Goal: Information Seeking & Learning: Learn about a topic

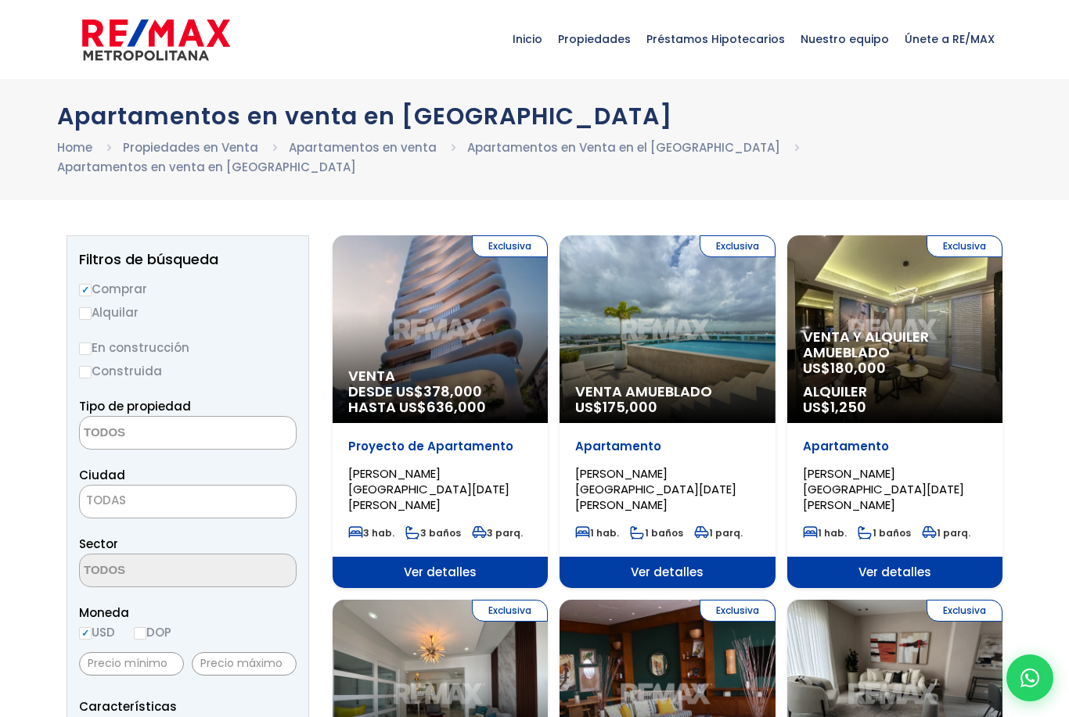
select select
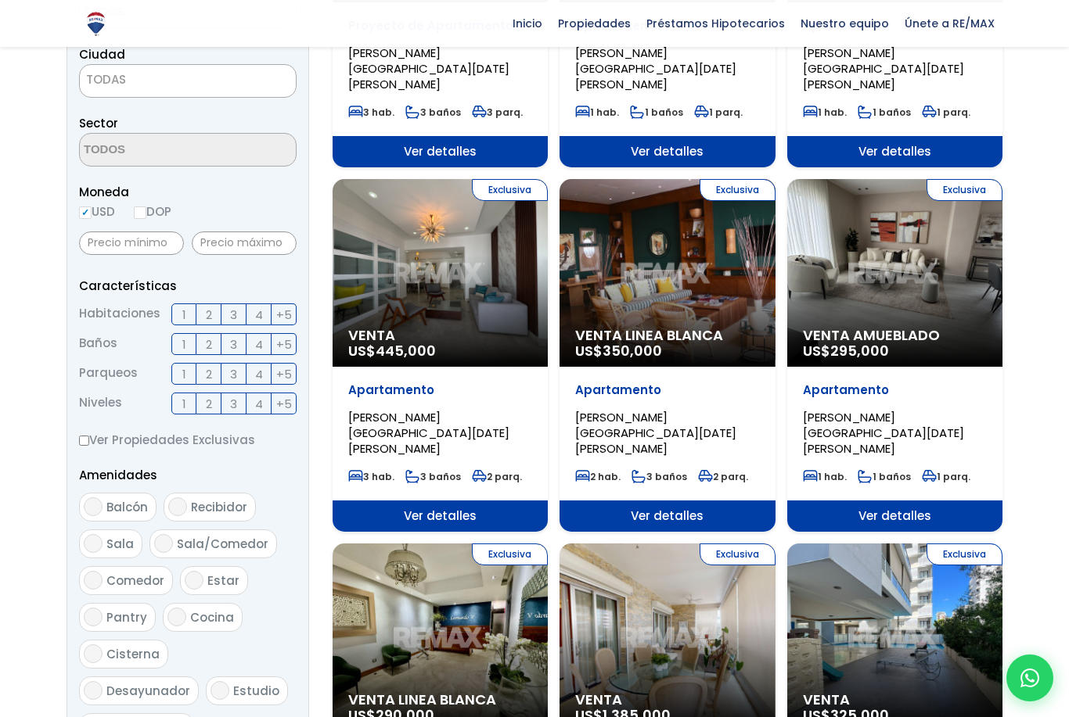
scroll to position [422, 0]
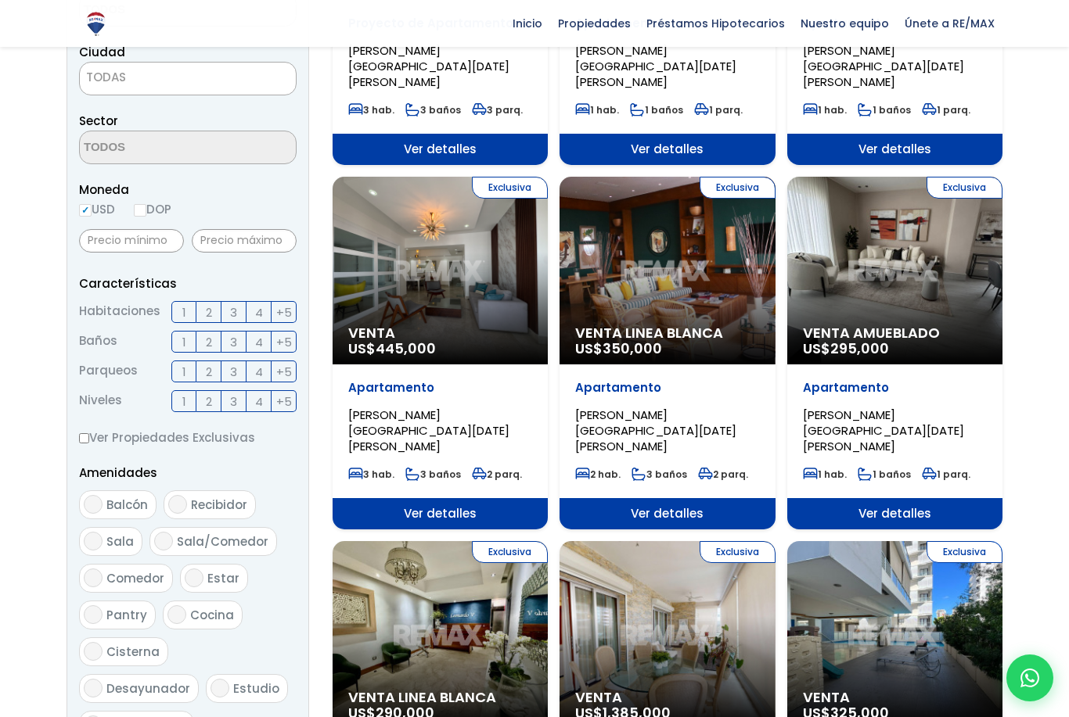
click at [459, 272] on div "Exclusiva Venta US$ 445,000" at bounding box center [439, 271] width 215 height 188
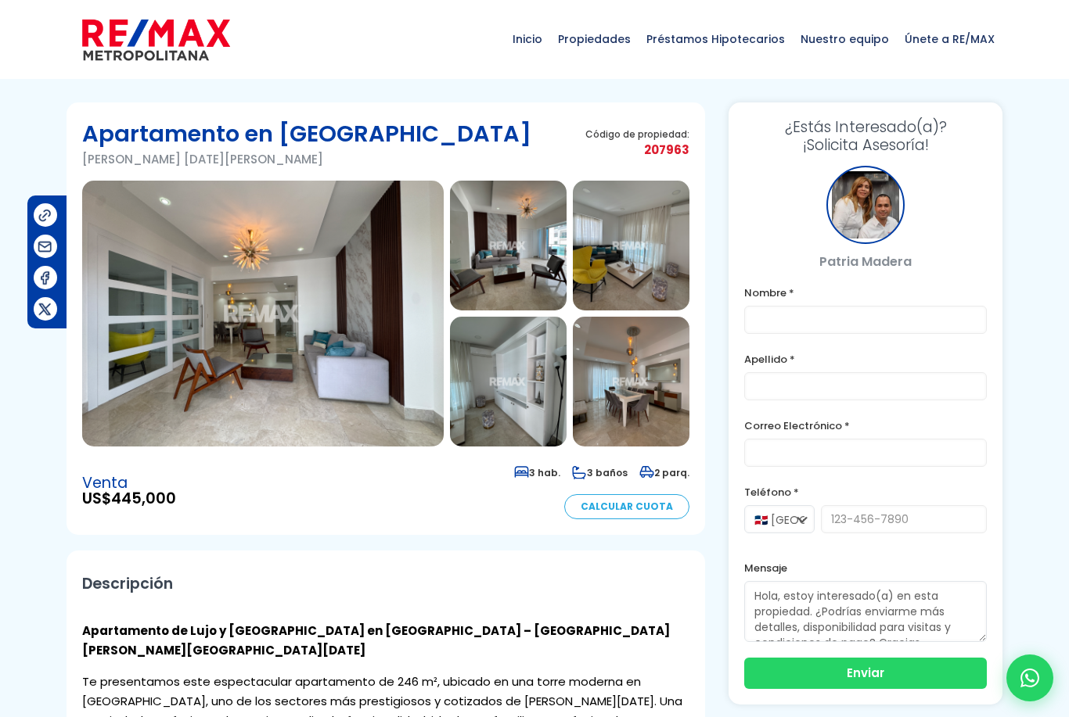
click at [349, 425] on img at bounding box center [262, 314] width 361 height 266
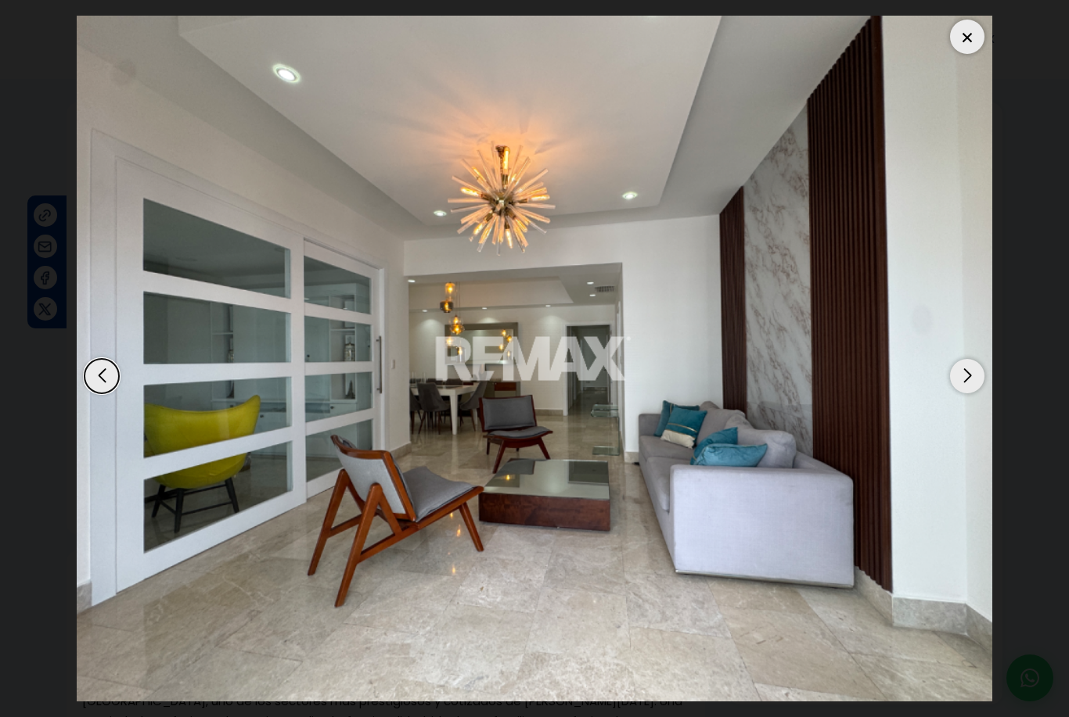
click at [974, 371] on div "Next slide" at bounding box center [967, 376] width 34 height 34
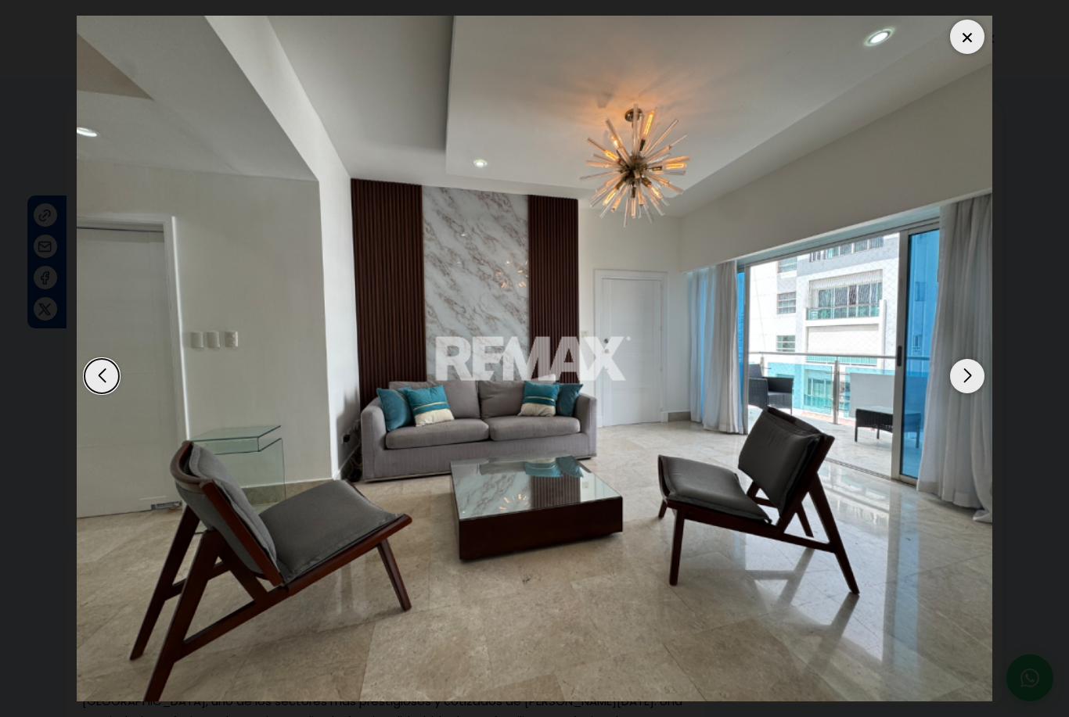
click at [971, 379] on div "Next slide" at bounding box center [967, 376] width 34 height 34
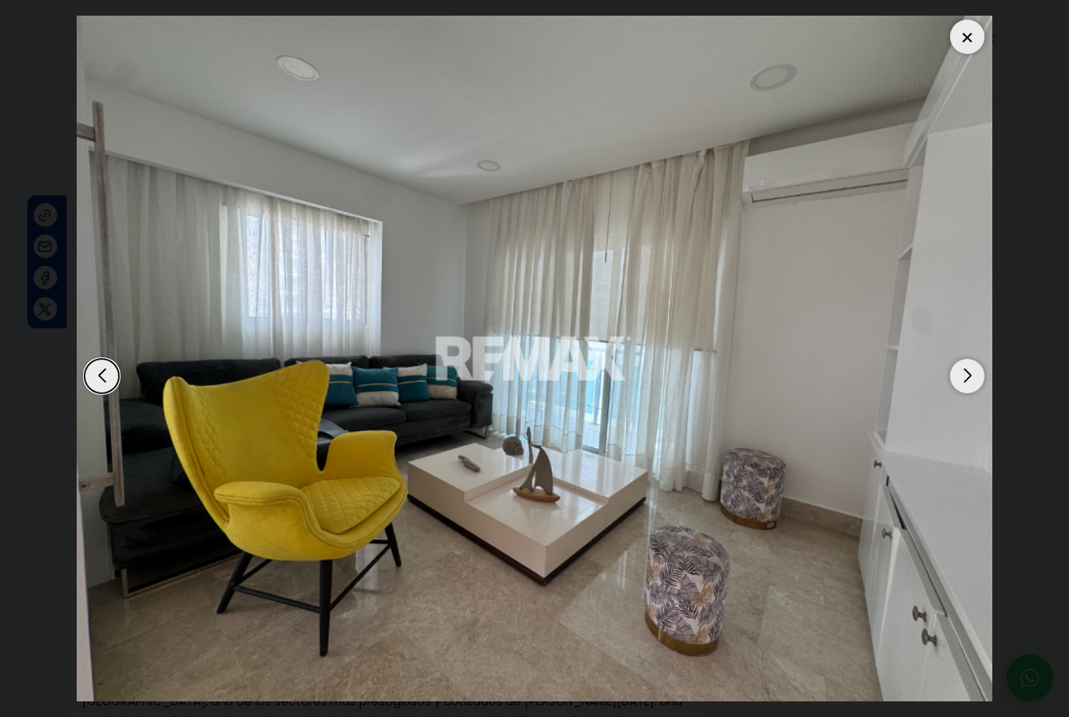
click at [972, 373] on div "Next slide" at bounding box center [967, 376] width 34 height 34
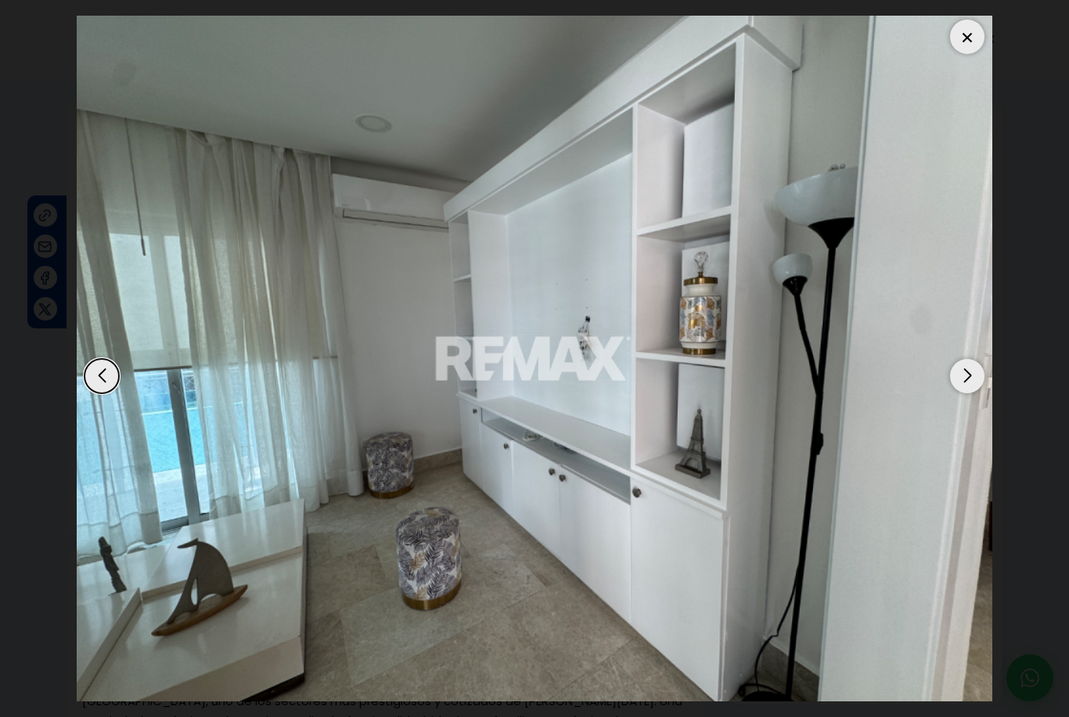
click at [967, 373] on div "Next slide" at bounding box center [967, 376] width 34 height 34
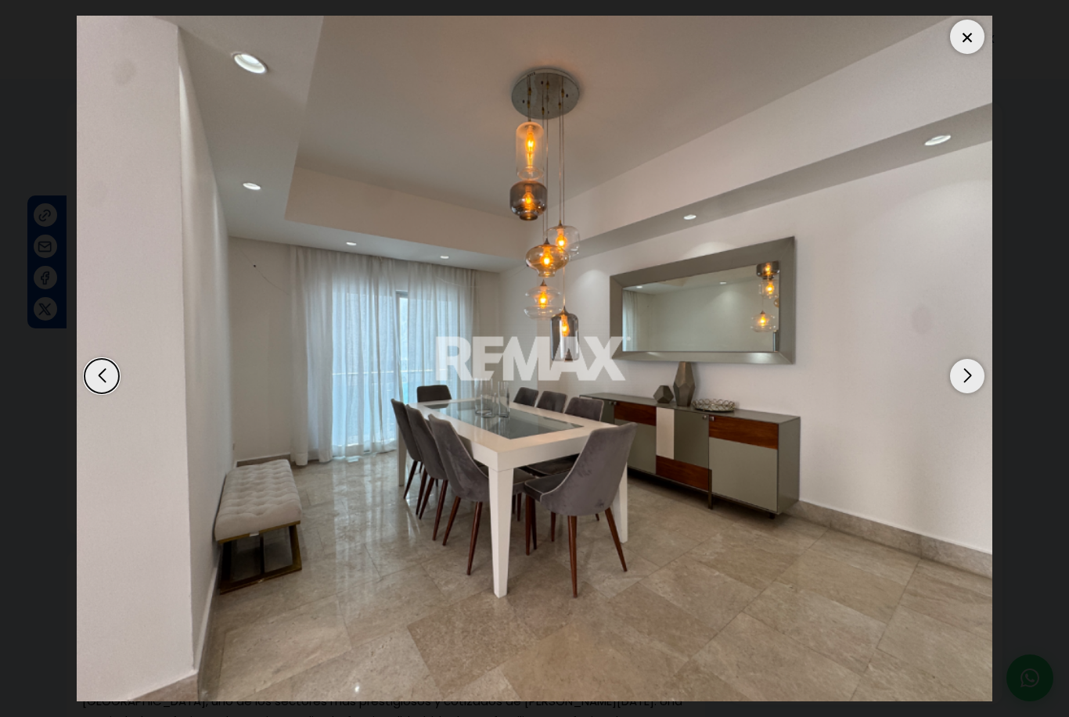
click at [968, 375] on div "Next slide" at bounding box center [967, 376] width 34 height 34
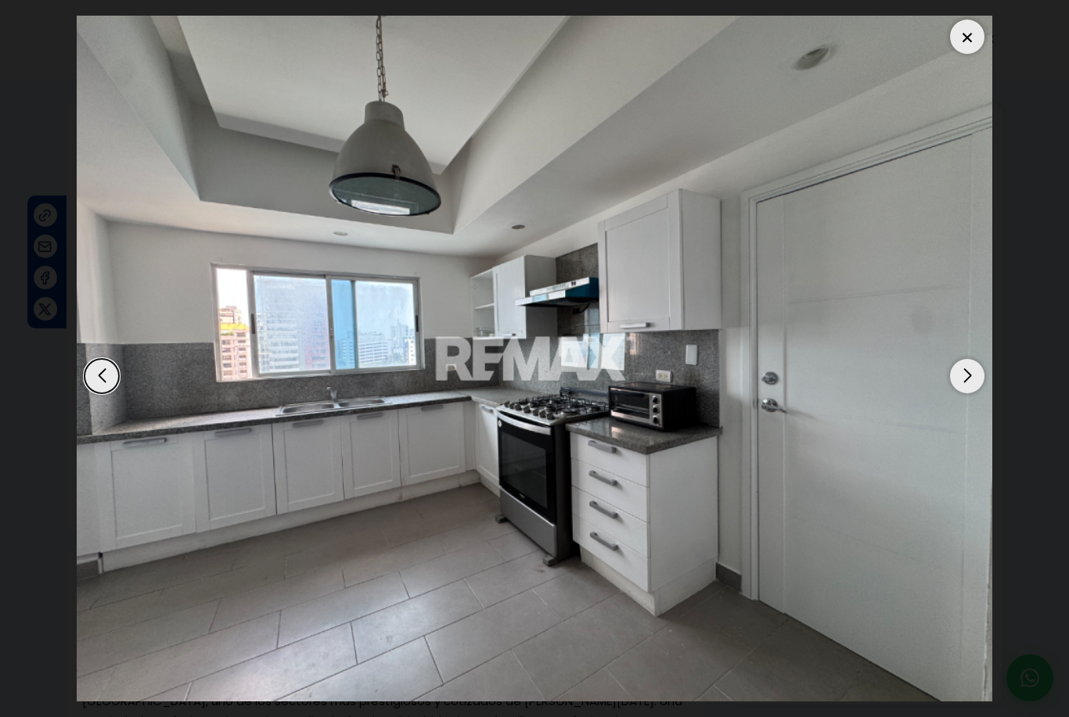
click at [968, 375] on div "Next slide" at bounding box center [967, 376] width 34 height 34
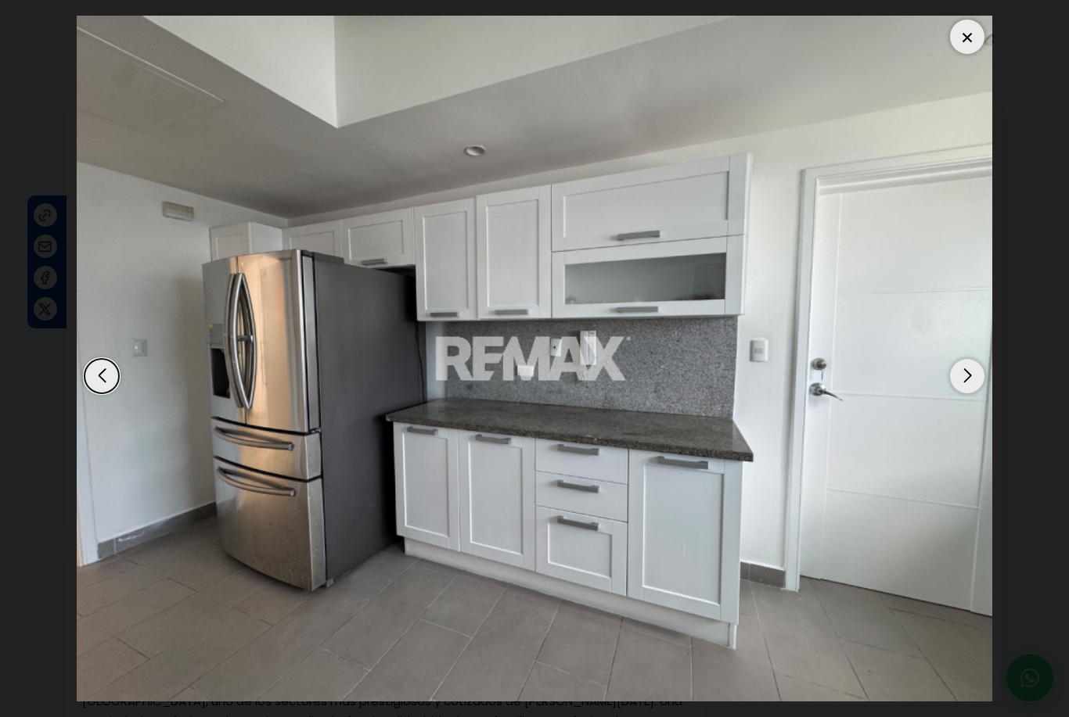
click at [972, 373] on div "Next slide" at bounding box center [967, 376] width 34 height 34
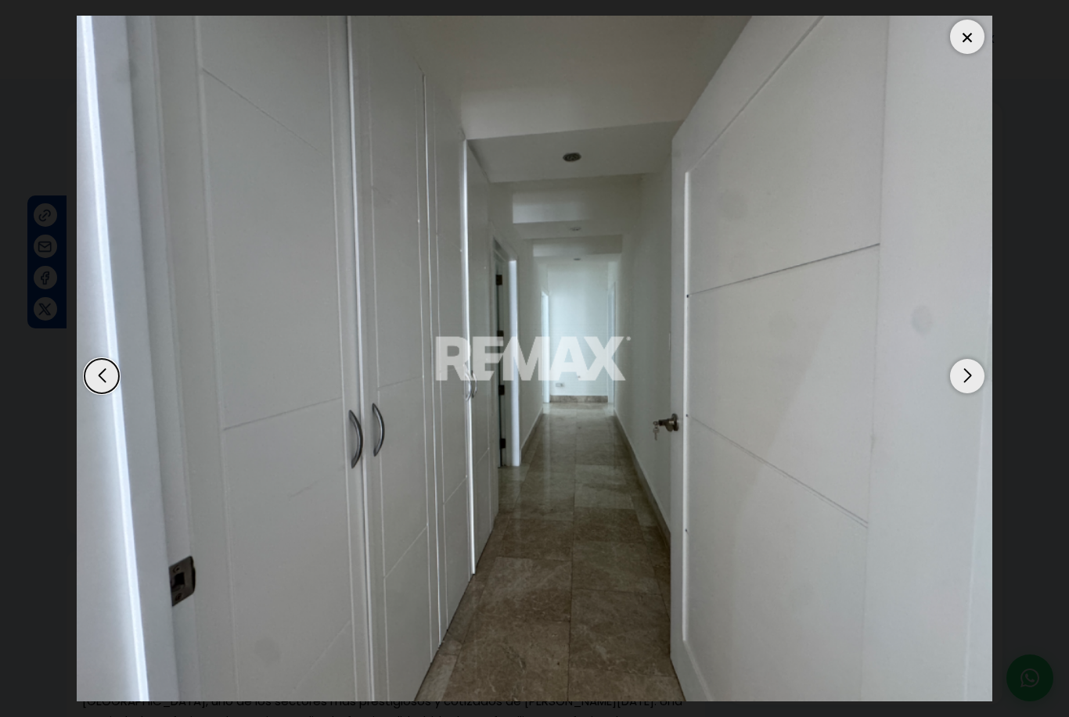
click at [970, 378] on div "Next slide" at bounding box center [967, 376] width 34 height 34
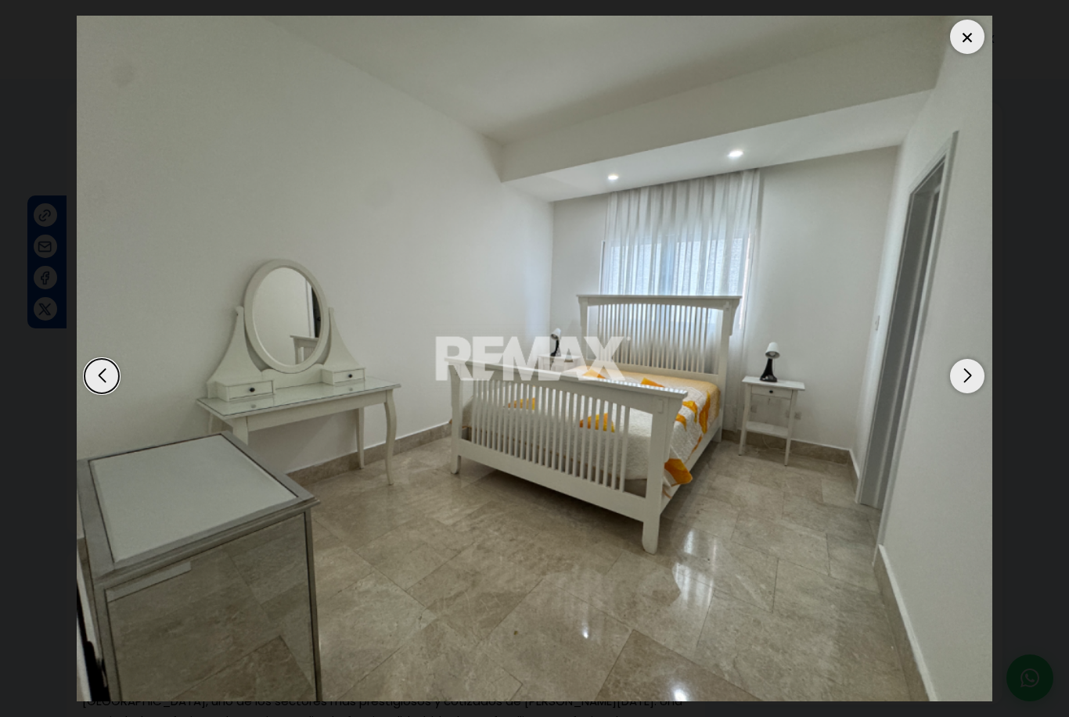
click at [966, 379] on div "Next slide" at bounding box center [967, 376] width 34 height 34
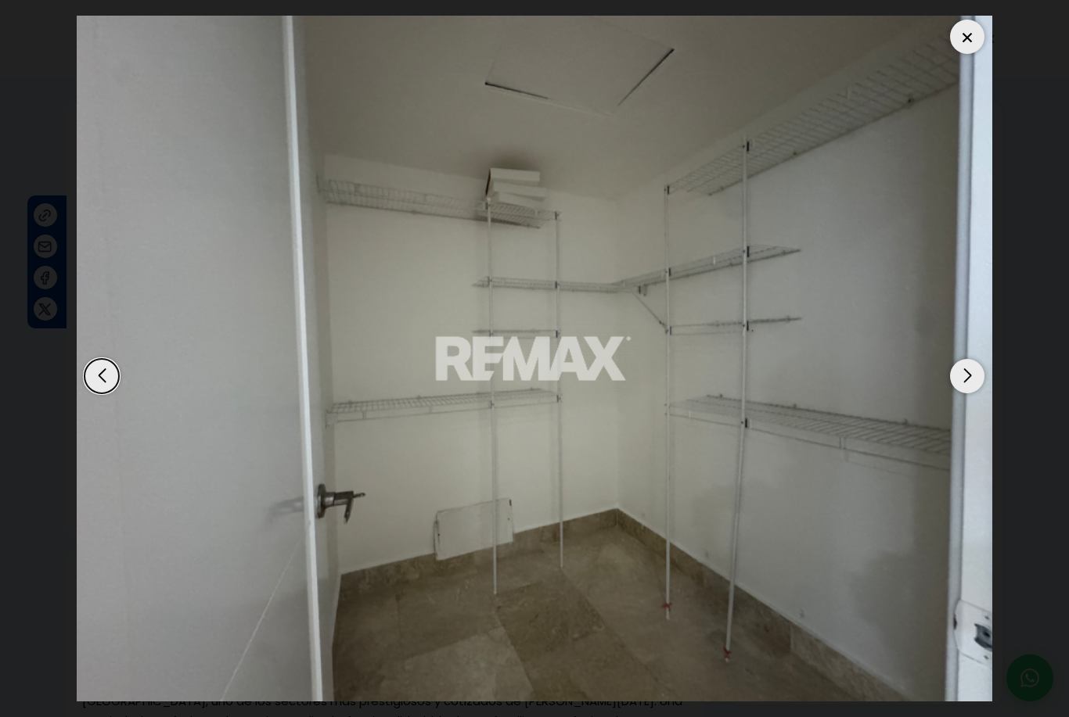
click at [965, 379] on div "Next slide" at bounding box center [967, 376] width 34 height 34
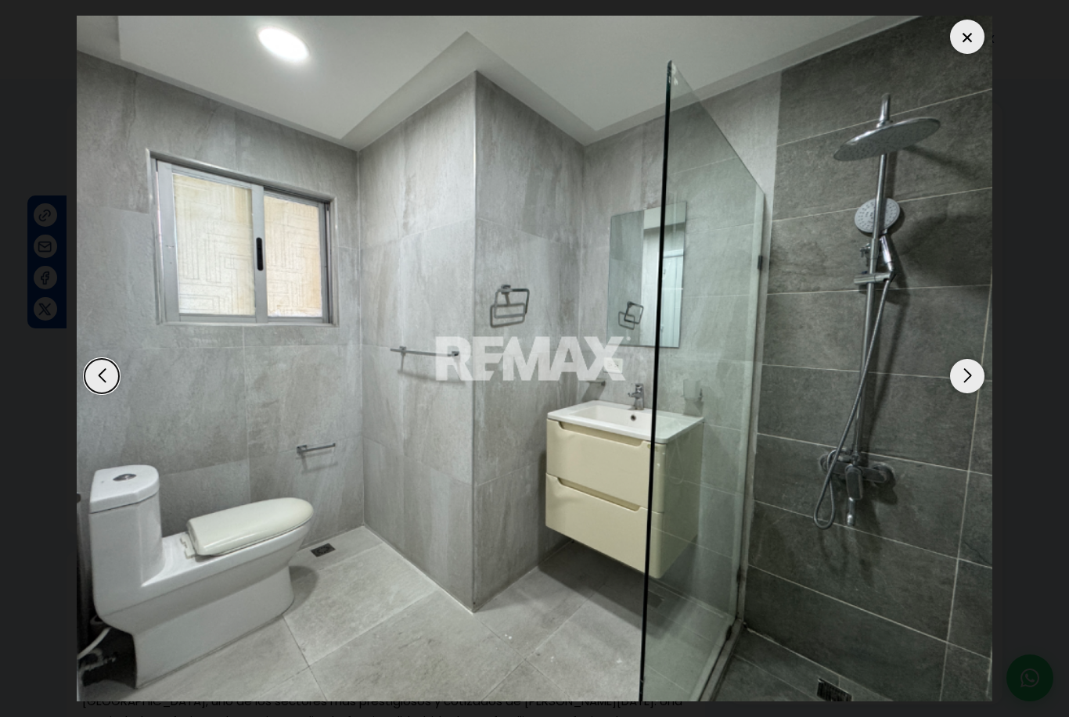
click at [969, 375] on div "Next slide" at bounding box center [967, 376] width 34 height 34
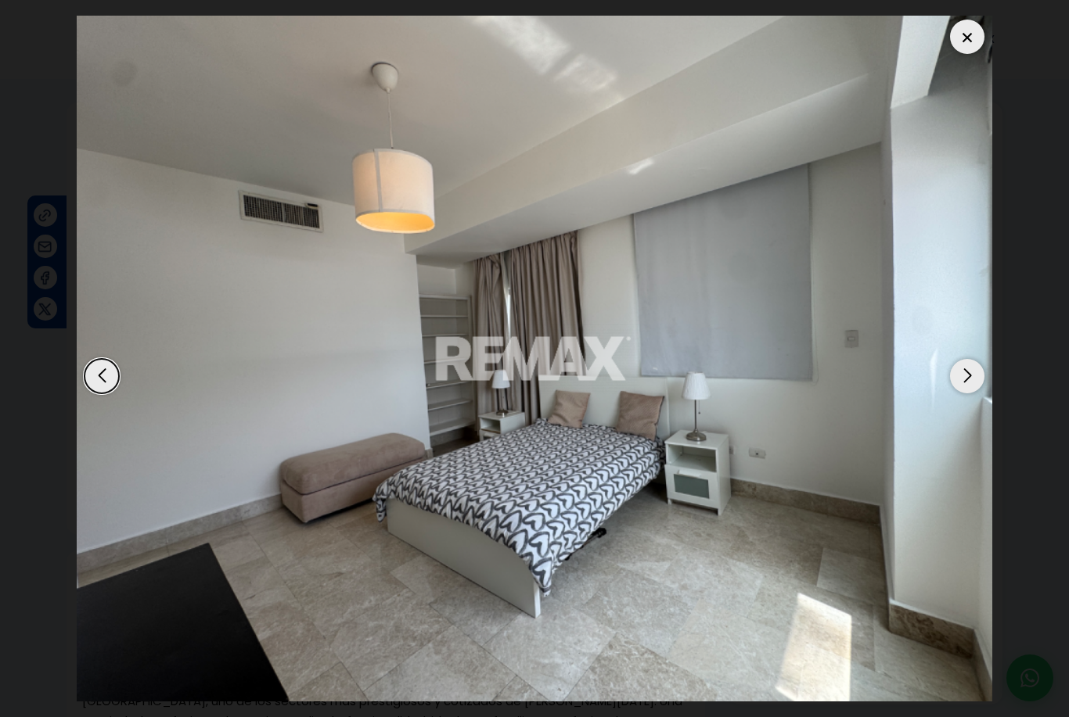
click at [961, 380] on div "Next slide" at bounding box center [967, 376] width 34 height 34
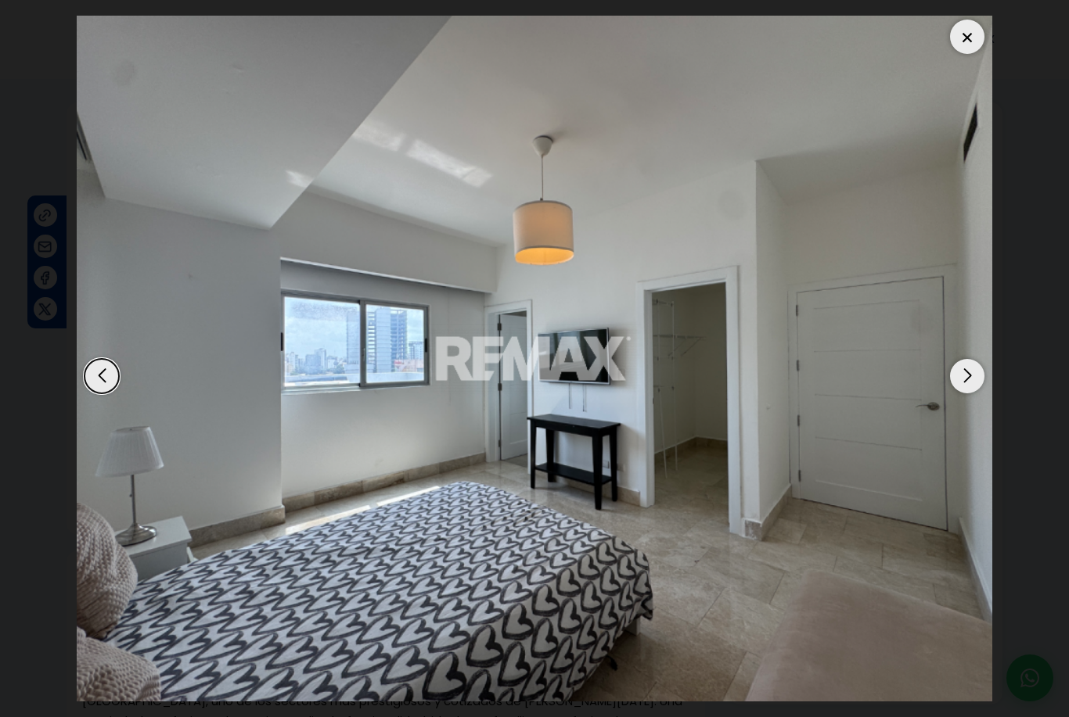
click at [956, 385] on div "Next slide" at bounding box center [967, 376] width 34 height 34
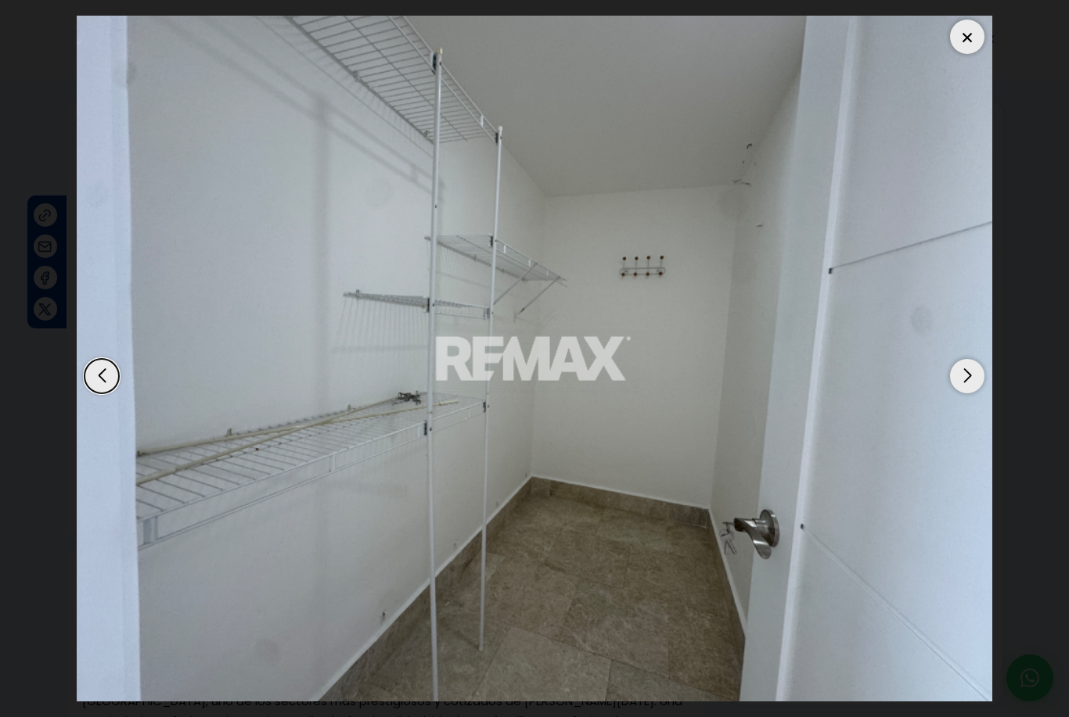
click at [958, 376] on div "Next slide" at bounding box center [967, 376] width 34 height 34
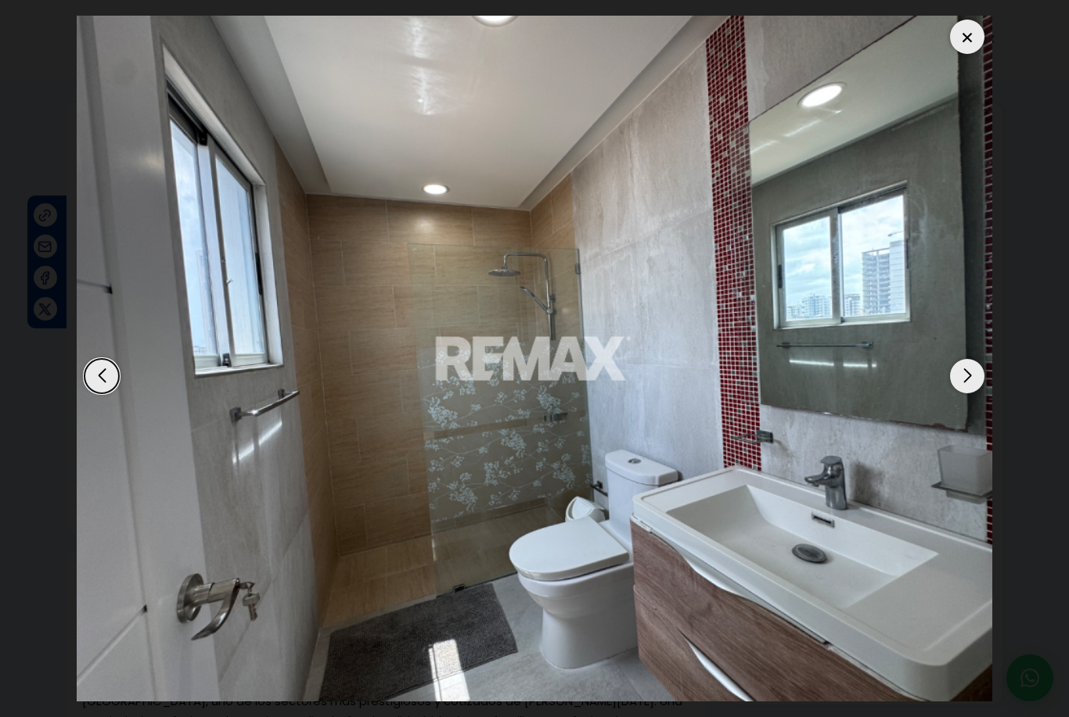
click at [961, 379] on div "Next slide" at bounding box center [967, 376] width 34 height 34
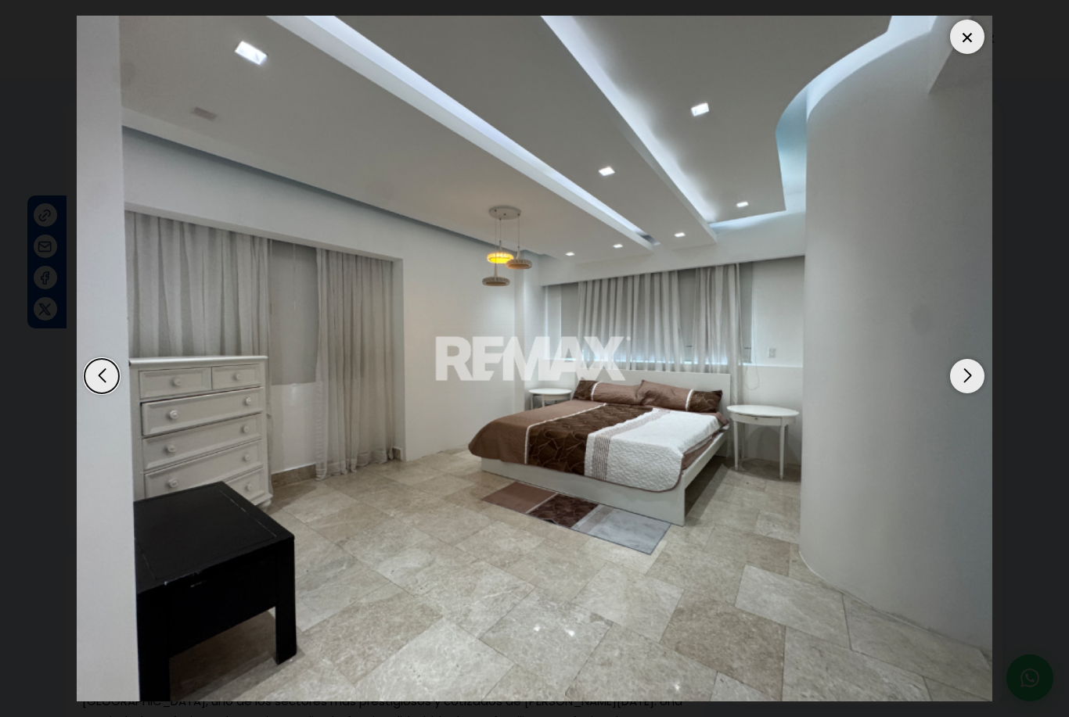
click at [959, 383] on div "Next slide" at bounding box center [967, 376] width 34 height 34
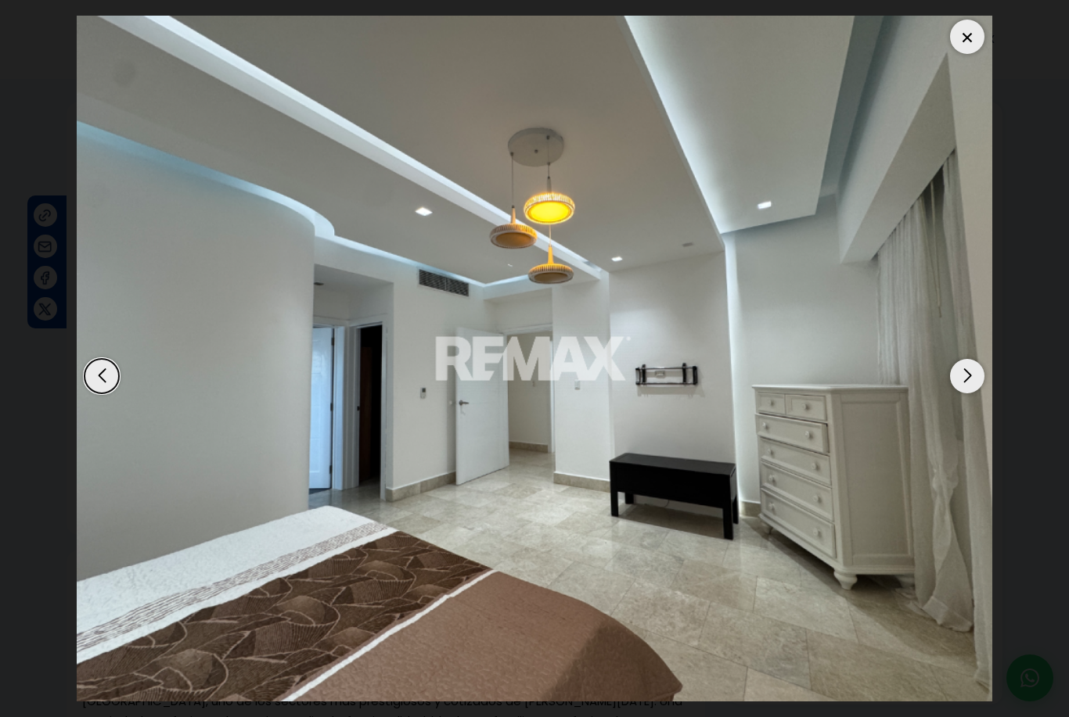
click at [957, 383] on div "Next slide" at bounding box center [967, 376] width 34 height 34
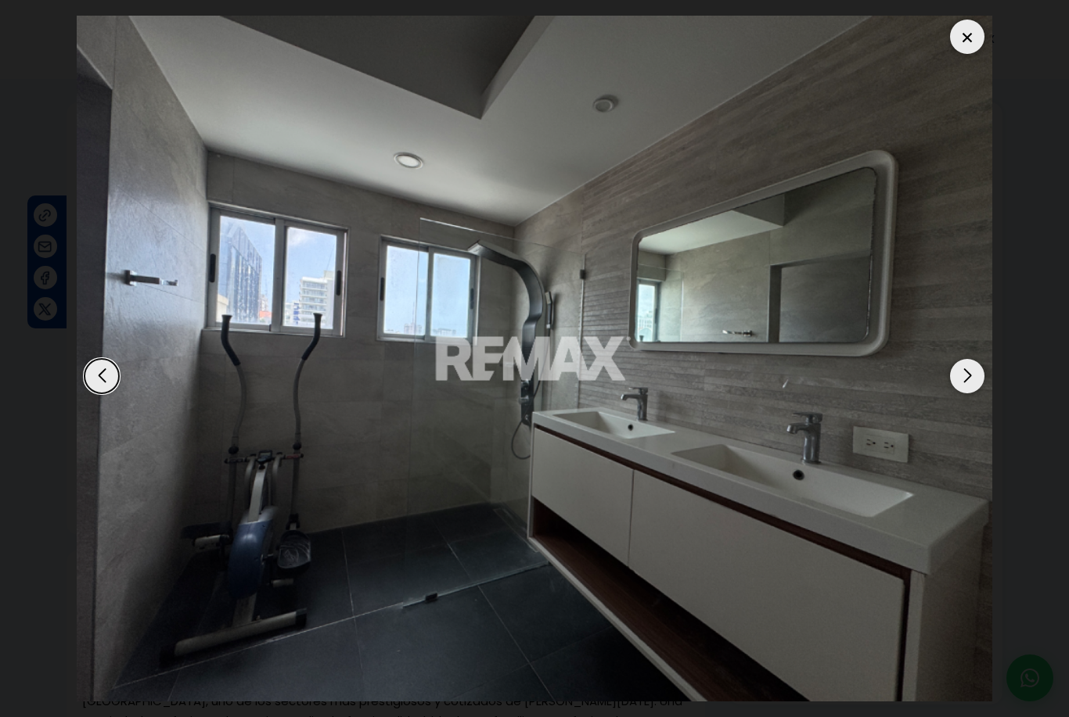
click at [958, 379] on div "Next slide" at bounding box center [967, 376] width 34 height 34
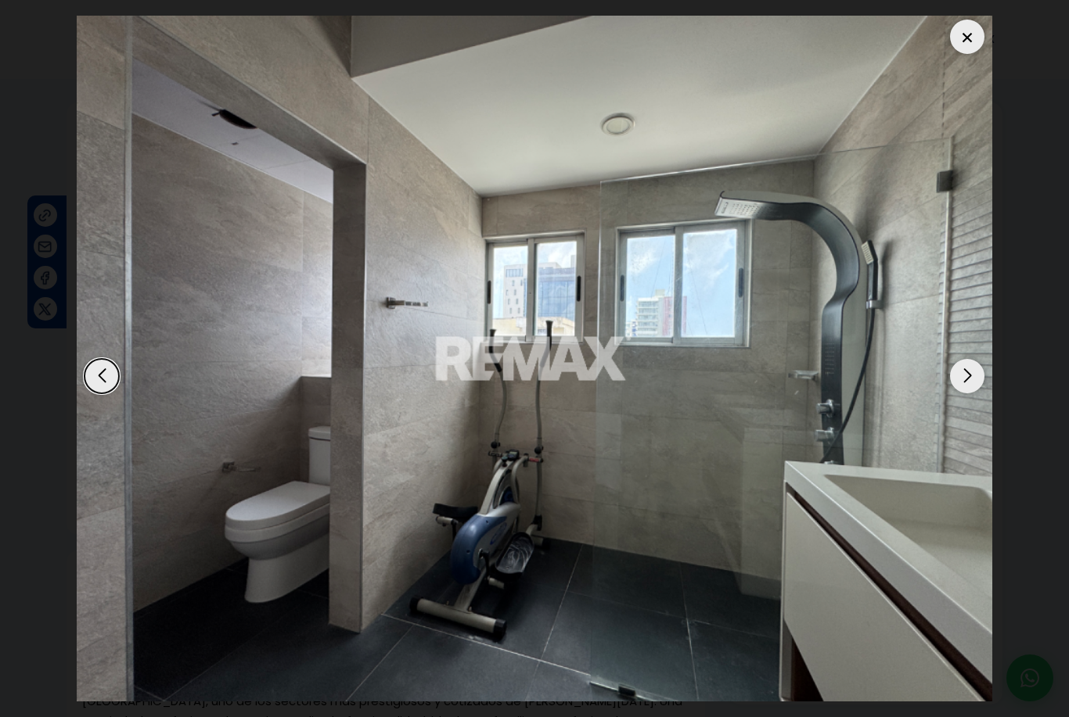
click at [967, 382] on div "Next slide" at bounding box center [967, 376] width 34 height 34
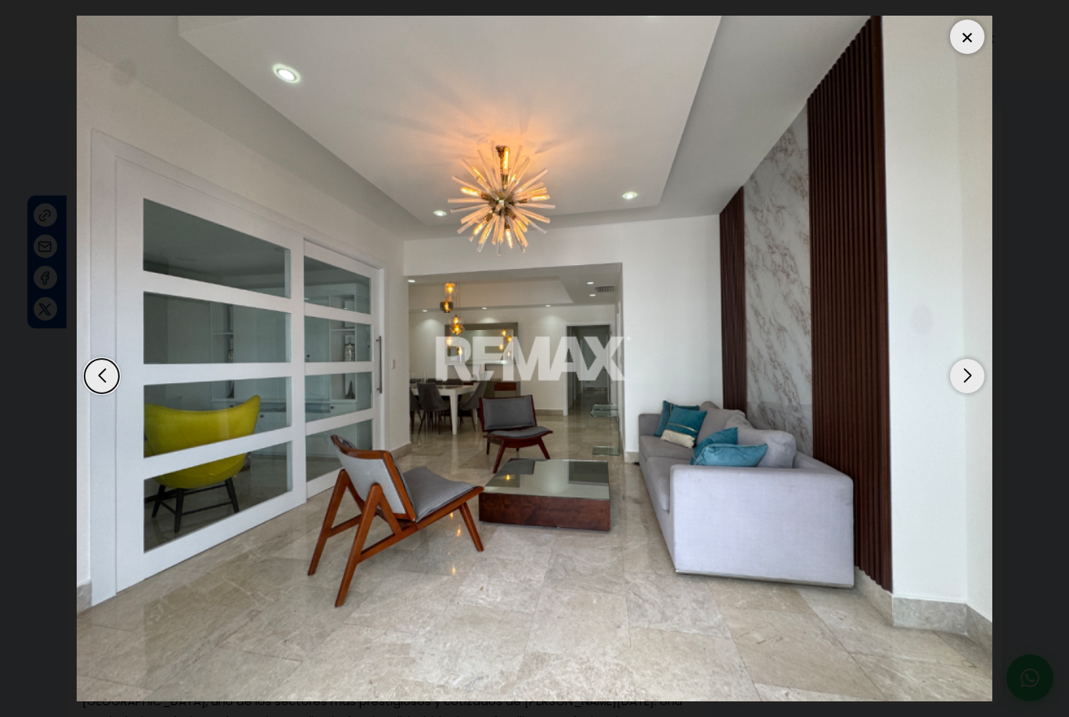
click at [968, 373] on div "Next slide" at bounding box center [967, 376] width 34 height 34
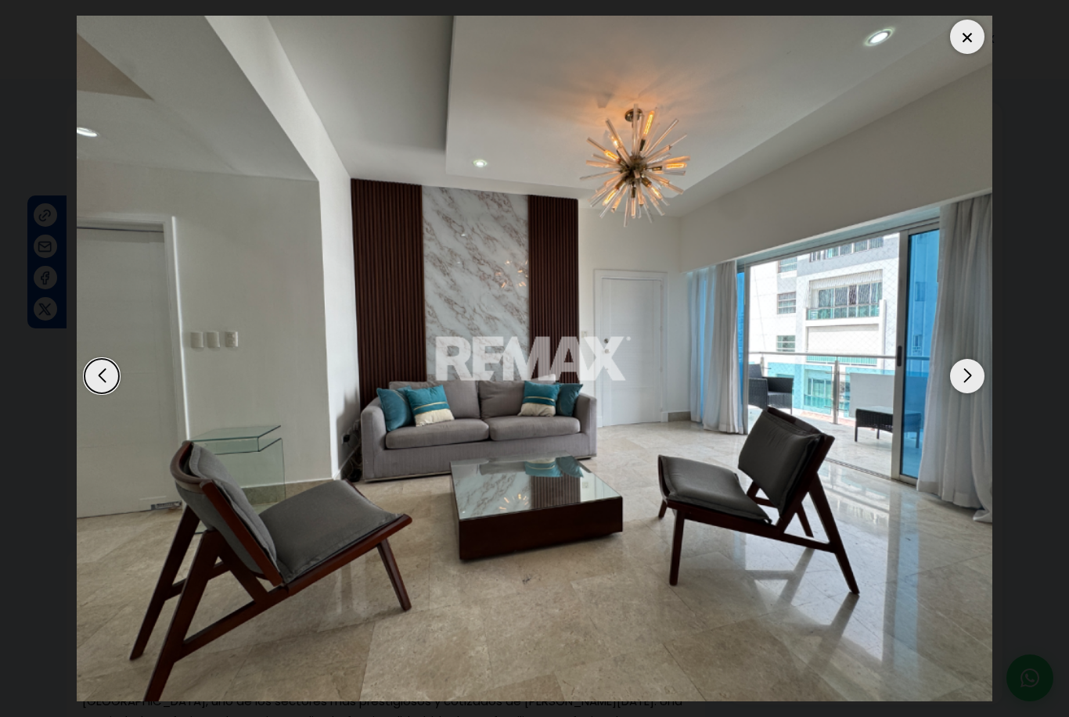
click at [965, 44] on div at bounding box center [967, 37] width 34 height 34
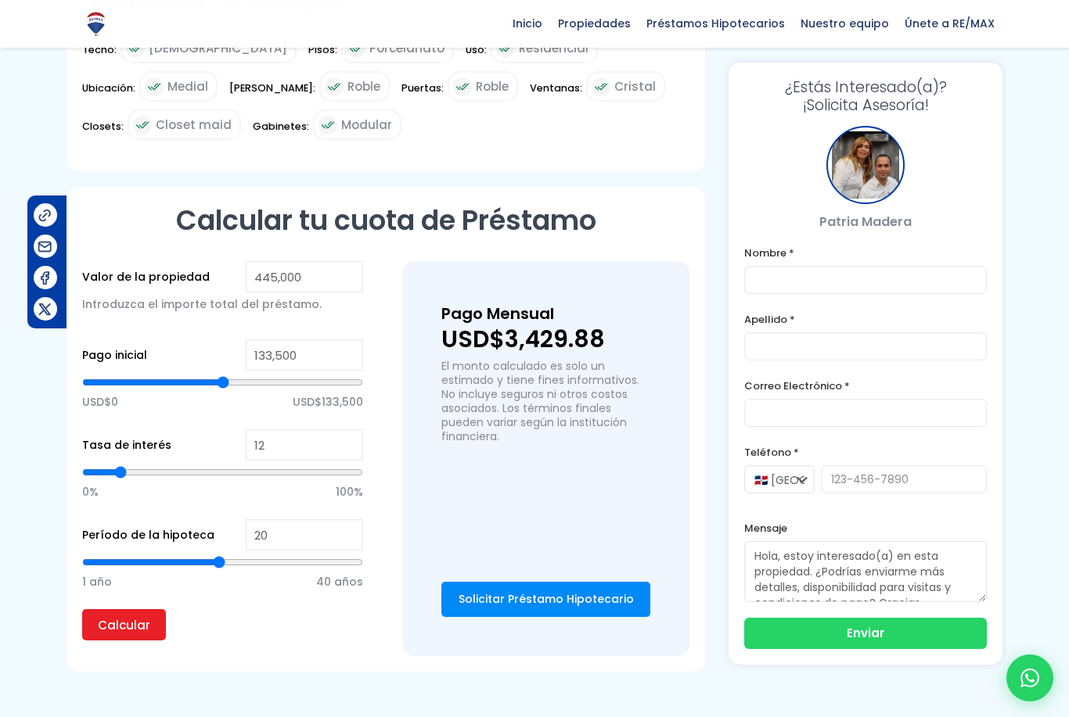
scroll to position [1102, 0]
type input "390173"
click at [324, 388] on input "range" at bounding box center [222, 384] width 281 height 16
type input "390,173"
click at [135, 636] on input "Calcular" at bounding box center [124, 625] width 84 height 31
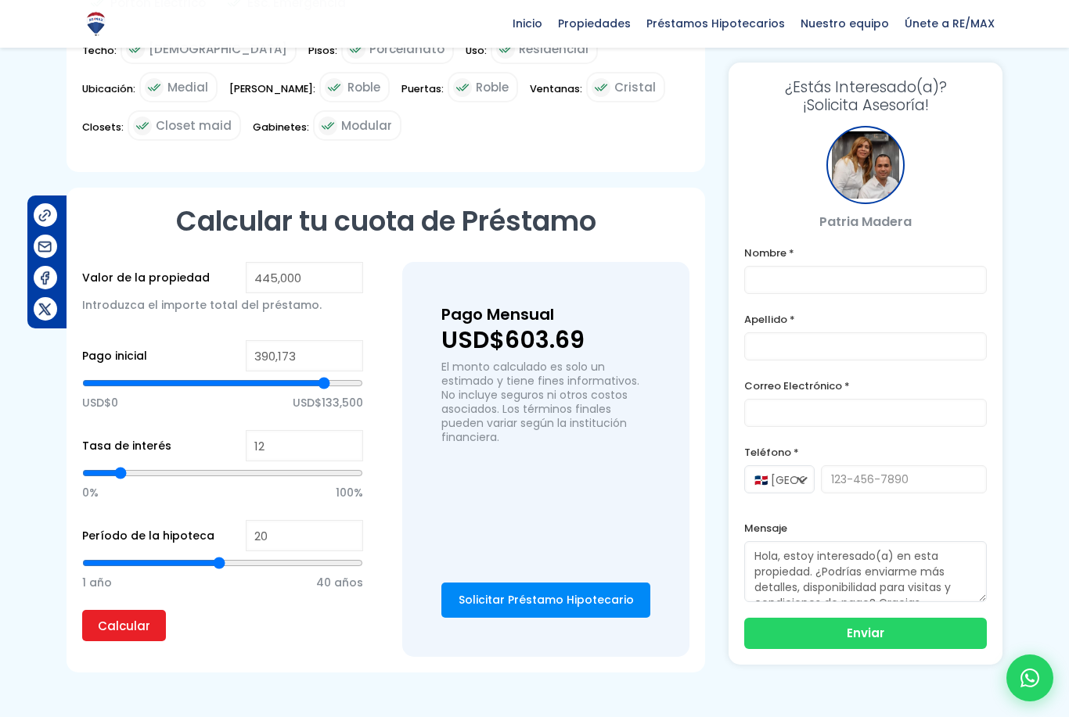
type input "12"
click at [164, 570] on input "range" at bounding box center [222, 563] width 281 height 16
type input "12"
click at [138, 642] on input "Calcular" at bounding box center [124, 625] width 84 height 31
type input "374617"
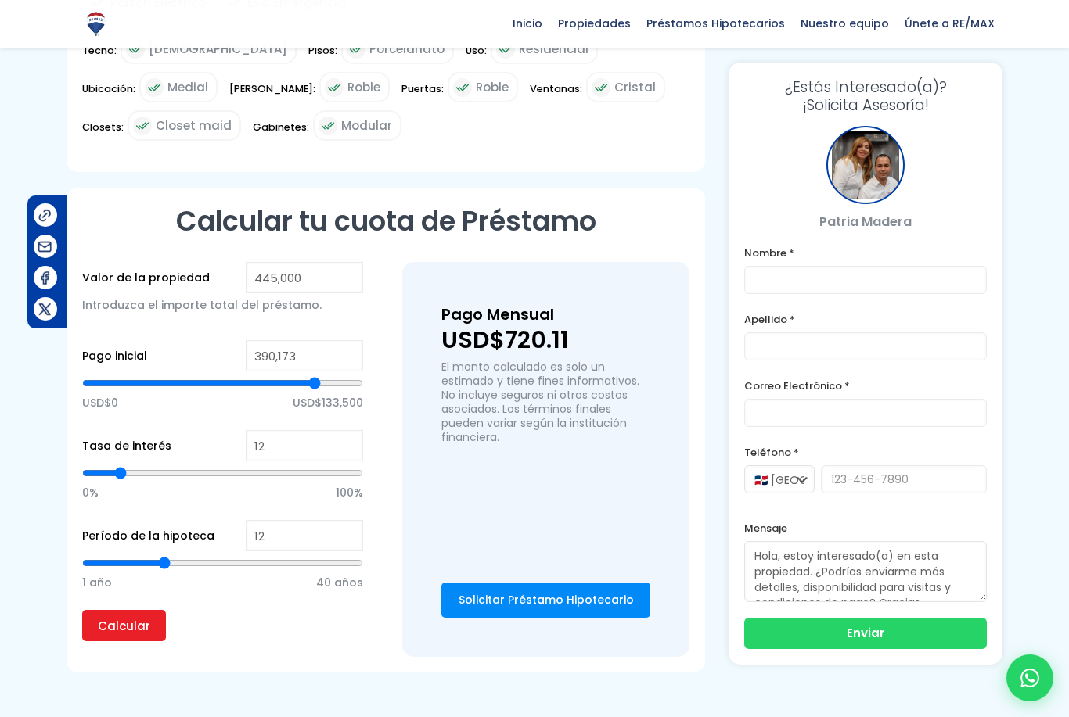
click at [314, 391] on input "range" at bounding box center [222, 384] width 281 height 16
click at [311, 360] on input "374,617" at bounding box center [304, 355] width 117 height 31
click at [305, 366] on input "374,617" at bounding box center [304, 355] width 117 height 31
type input "374"
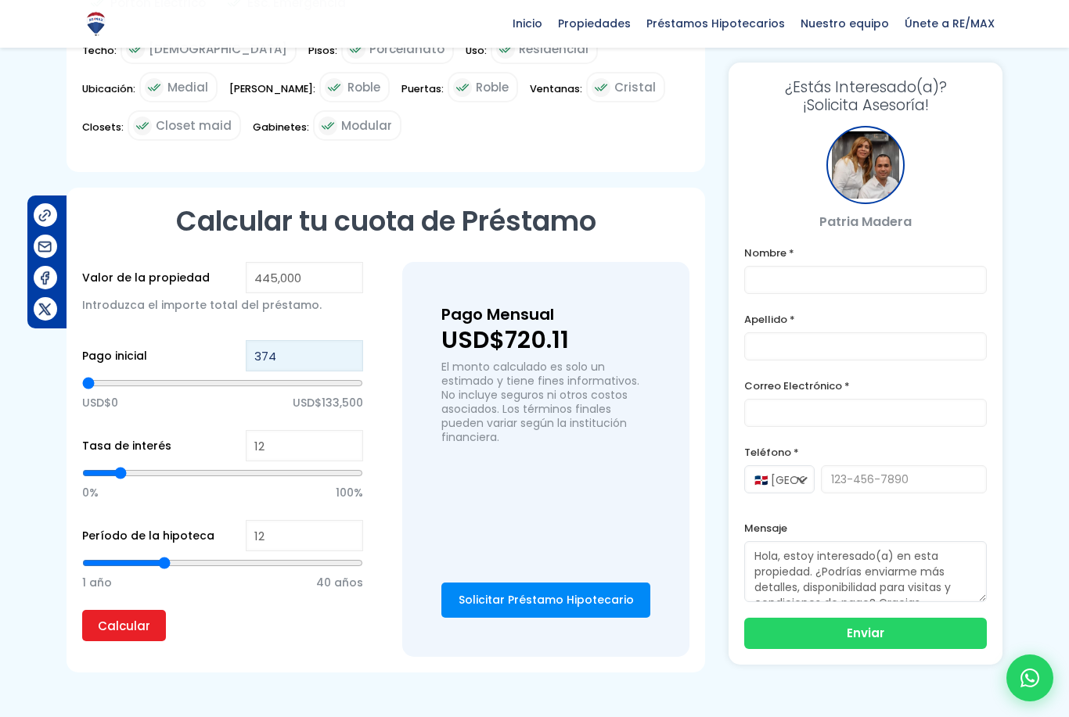
type input "37"
type input "3"
type input "0"
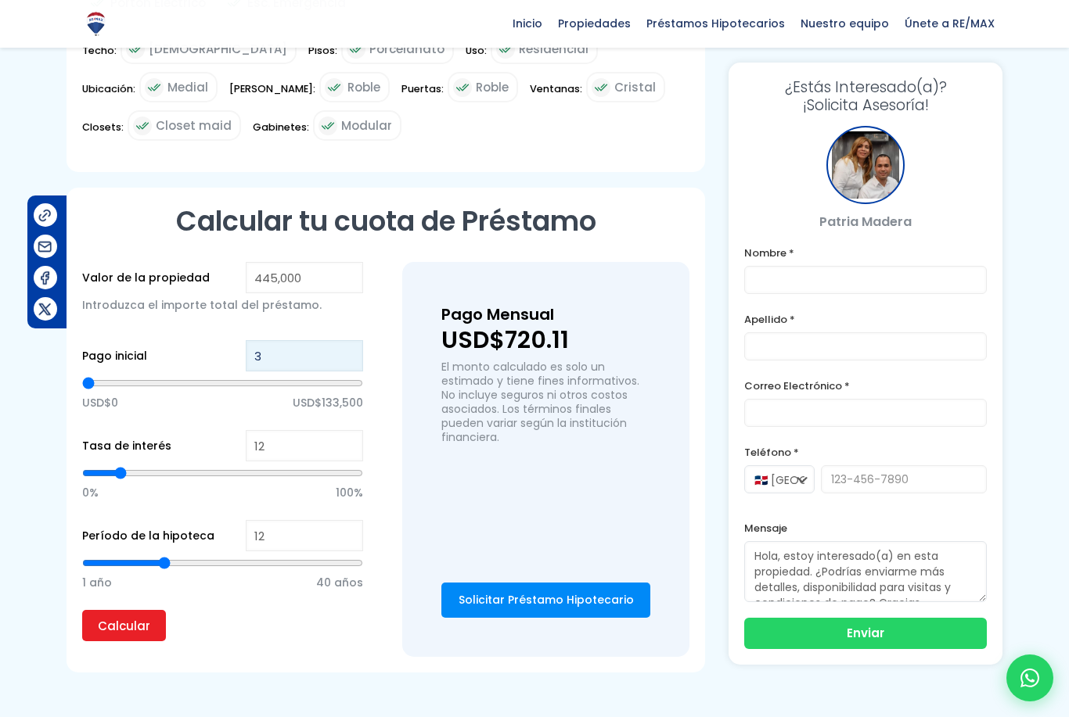
type input "0"
type input "3"
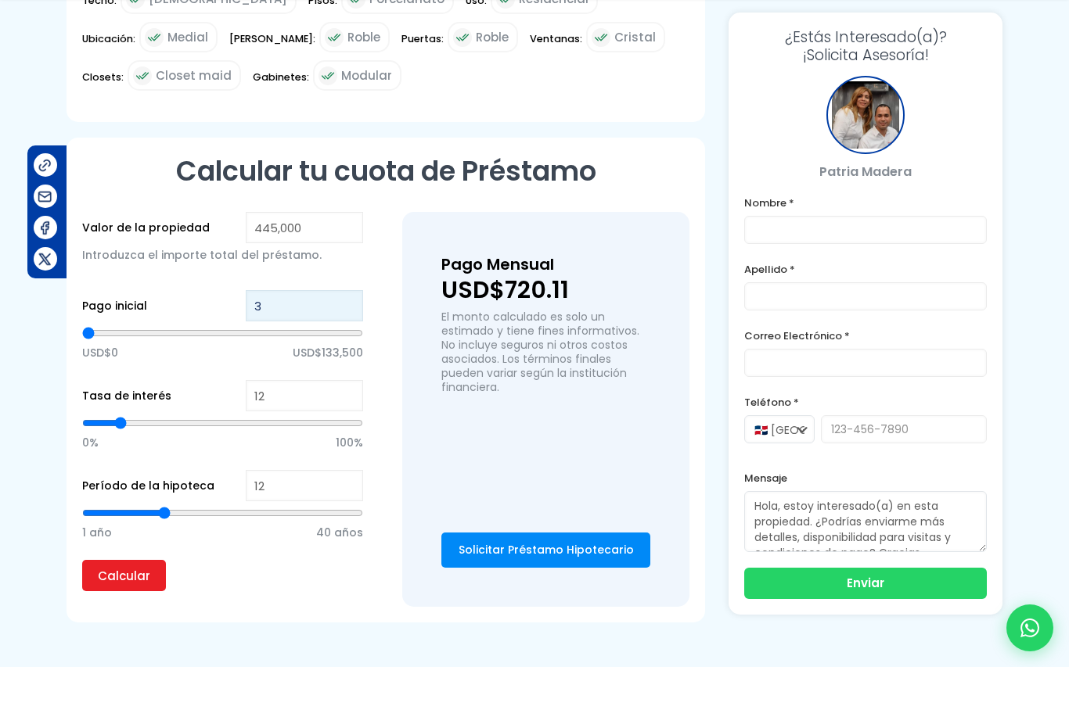
type input "30"
type input "300"
type input "3,000"
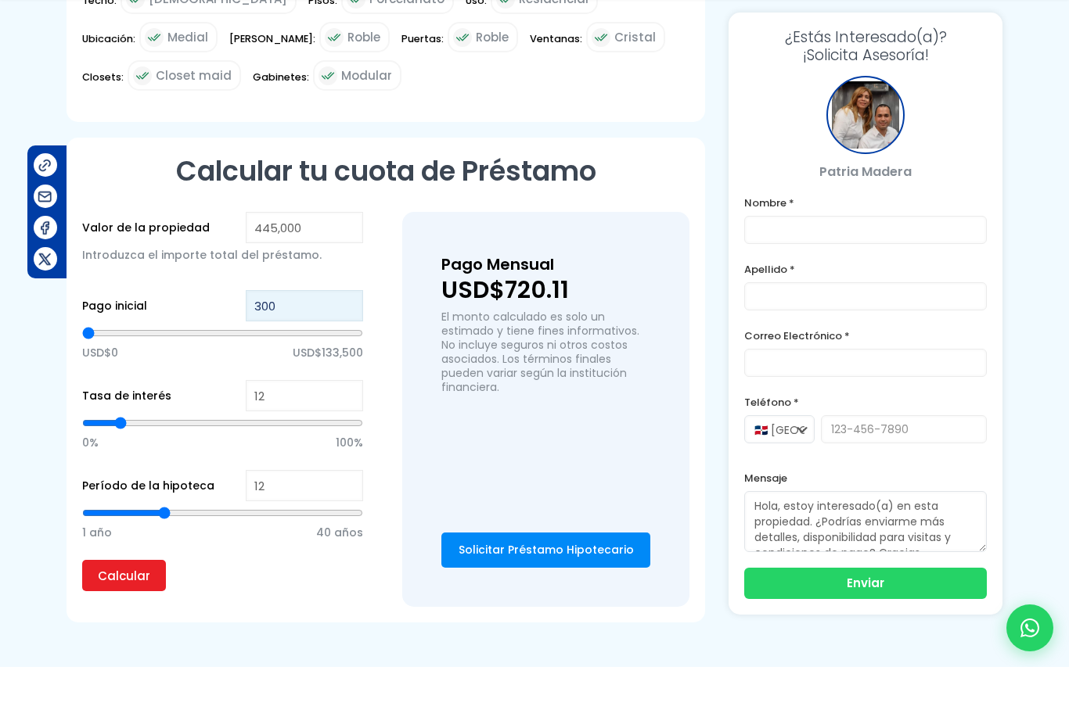
type input "3000"
type input "30,000"
type input "30000"
type input "300,000"
type input "300000"
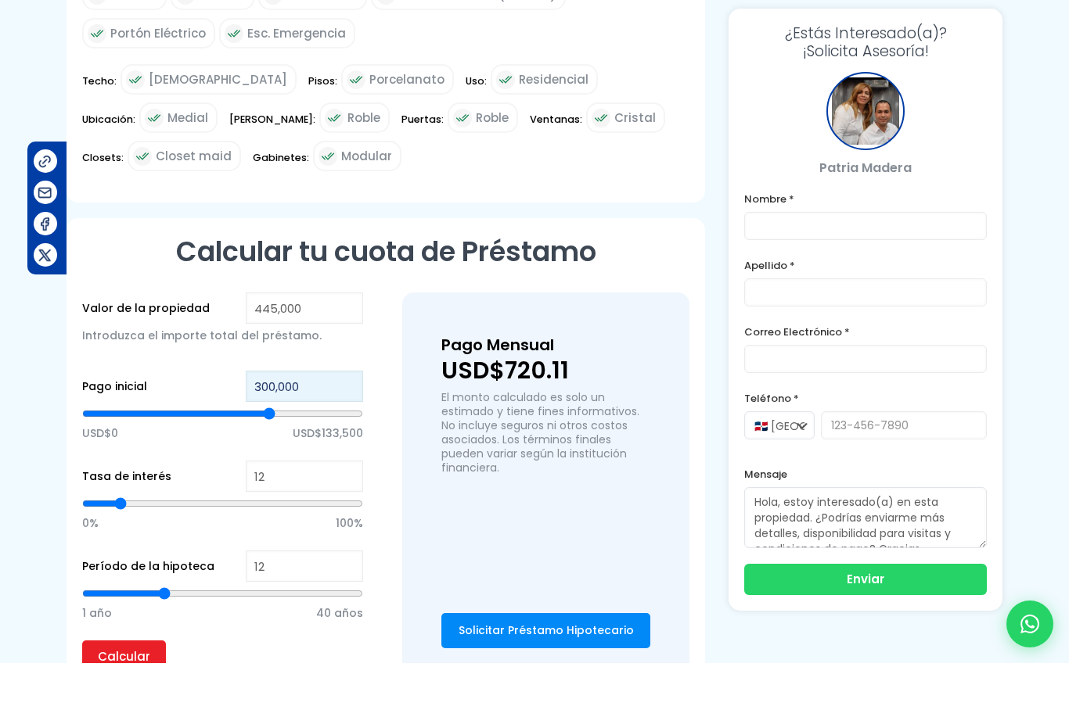
scroll to position [1021, 0]
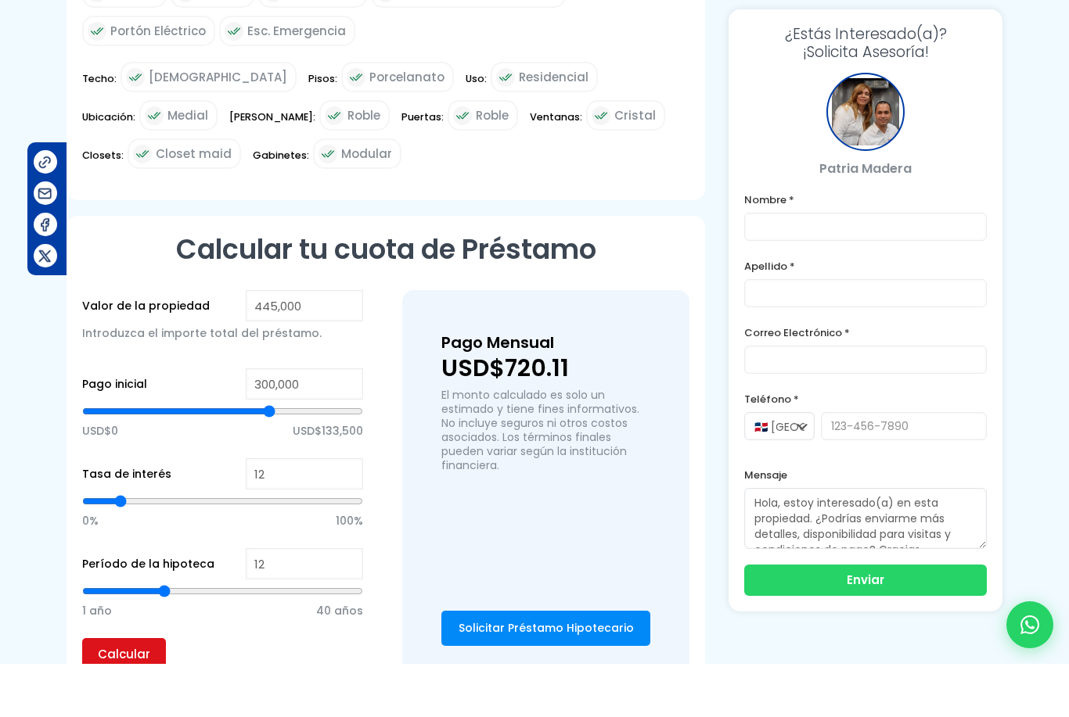
click at [125, 692] on input "Calcular" at bounding box center [124, 707] width 84 height 31
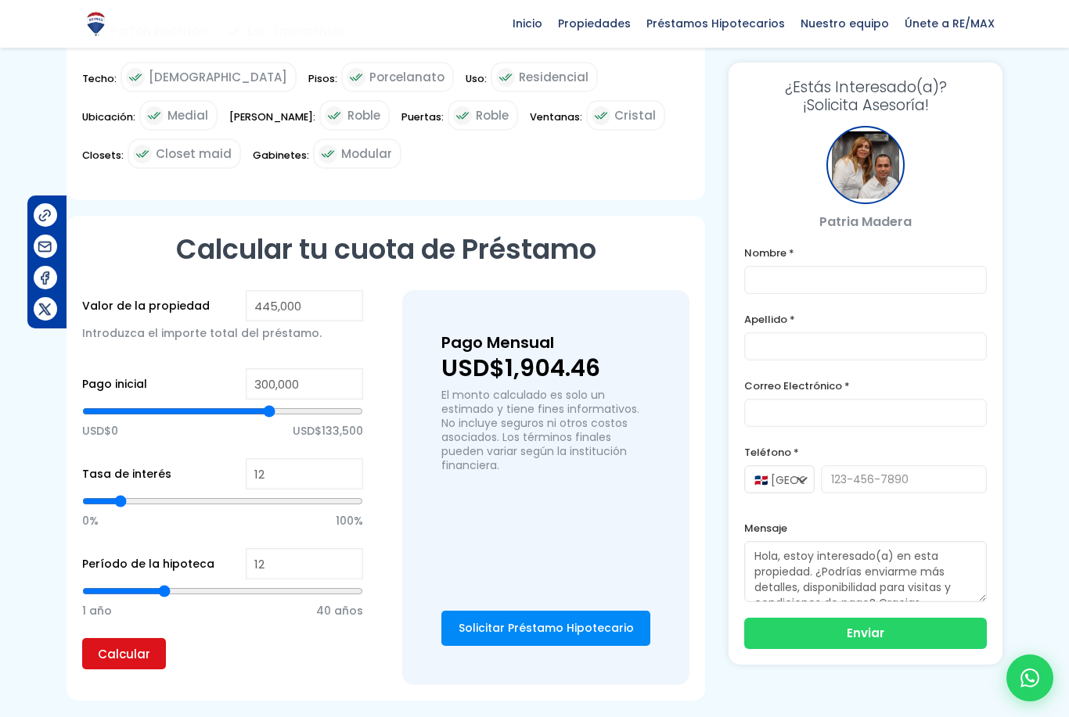
type input "13"
type input "14"
type input "15"
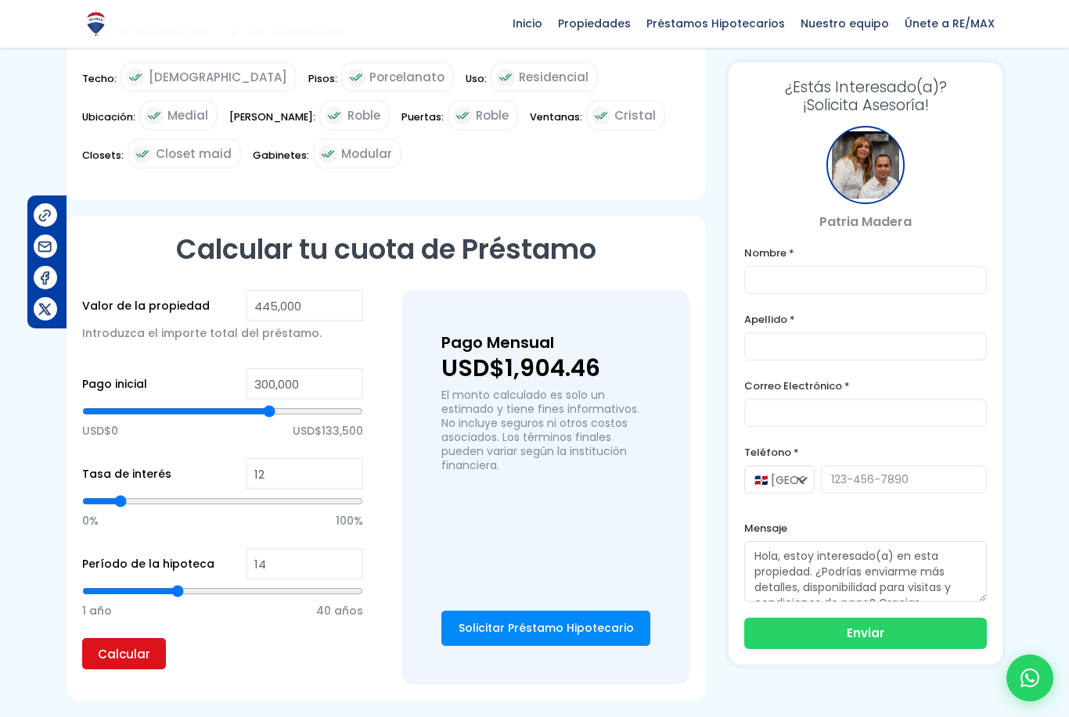
type input "15"
type input "16"
type input "17"
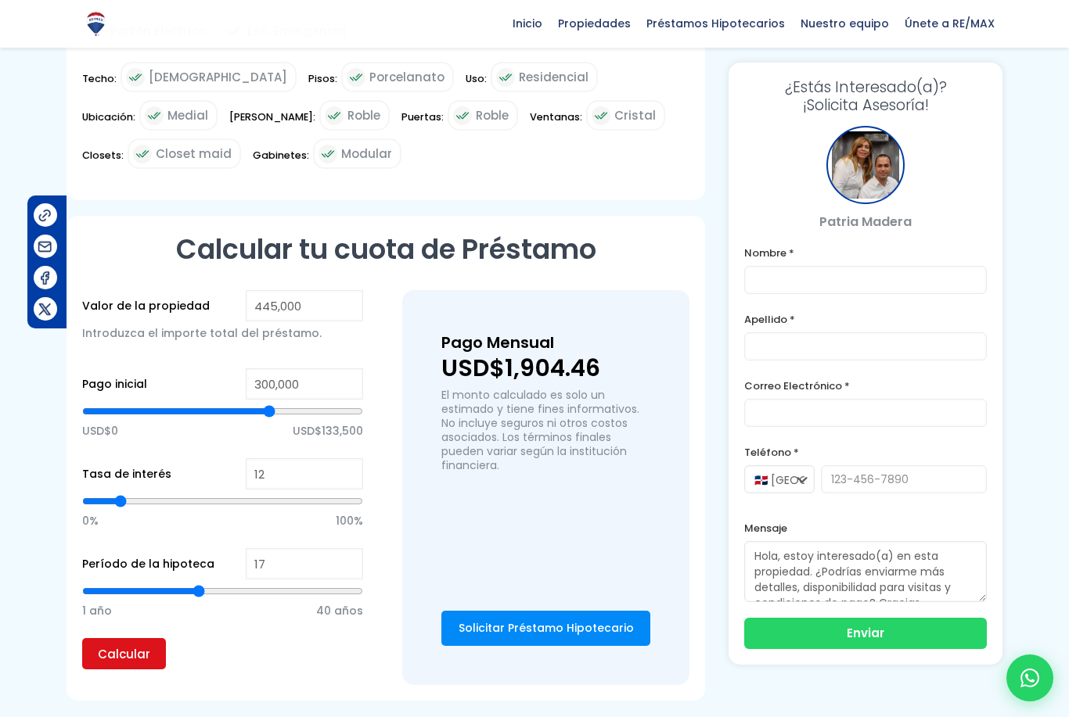
type input "18"
type input "19"
type input "20"
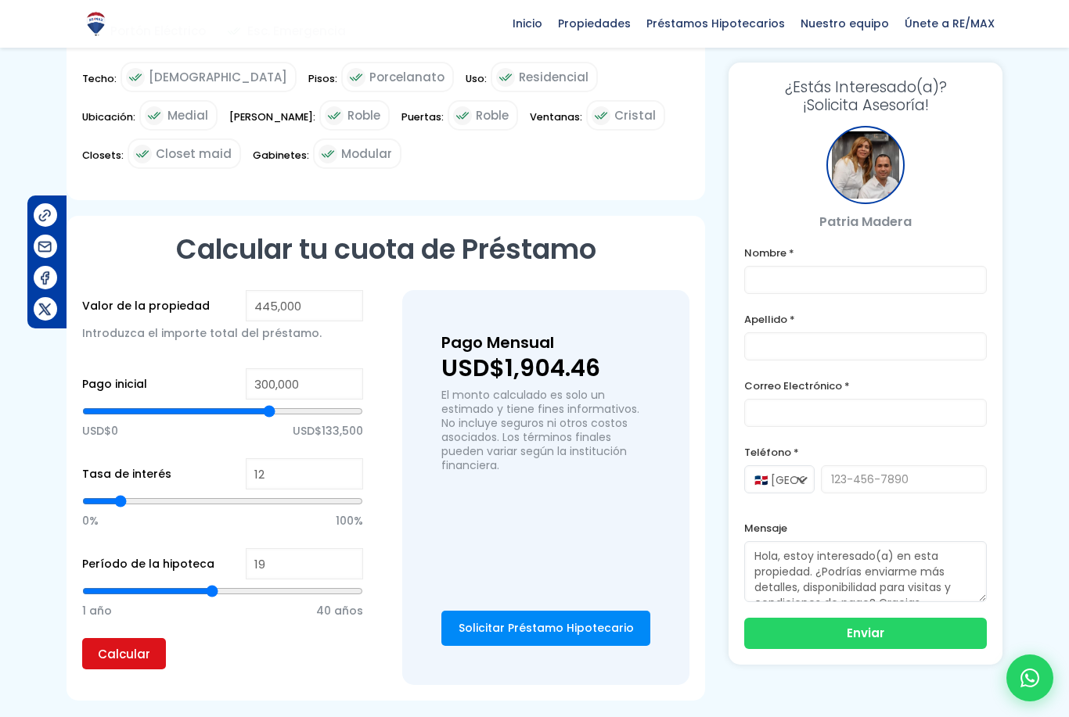
type input "20"
type input "21"
type input "22"
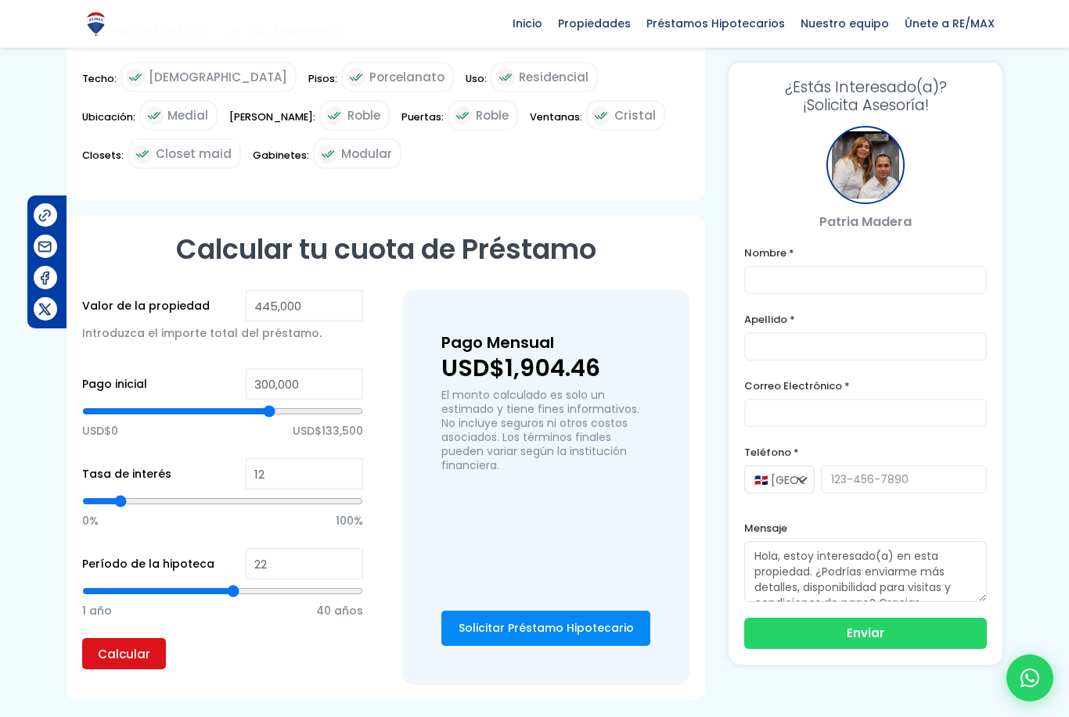
type input "23"
type input "24"
type input "25"
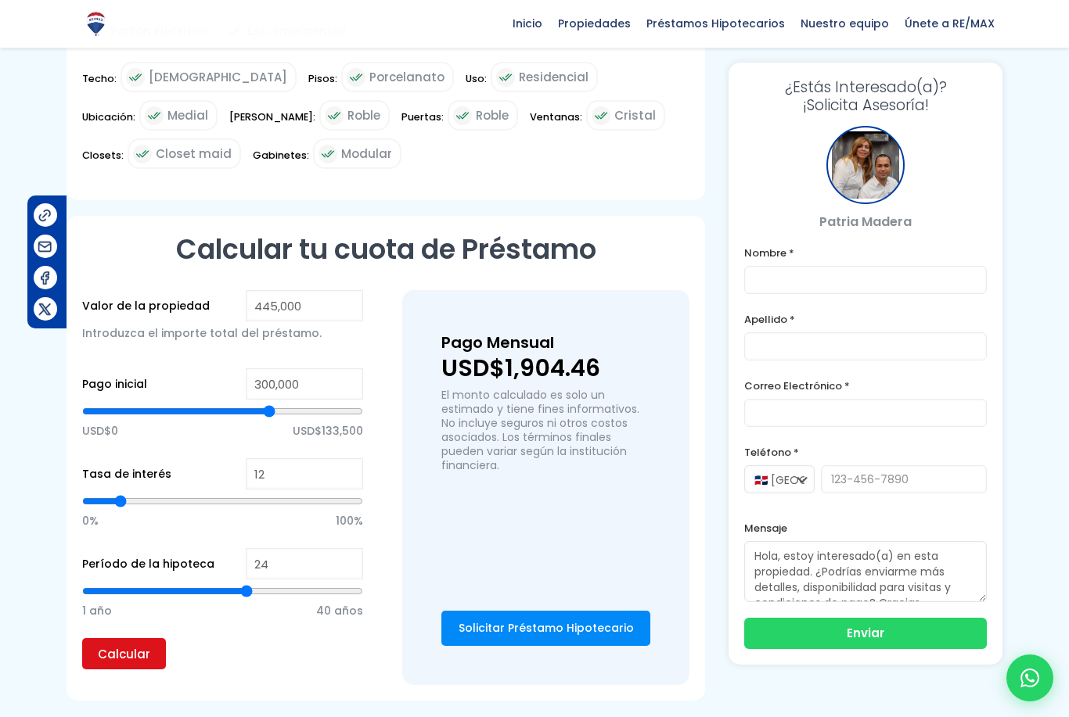
type input "25"
type input "26"
type input "25"
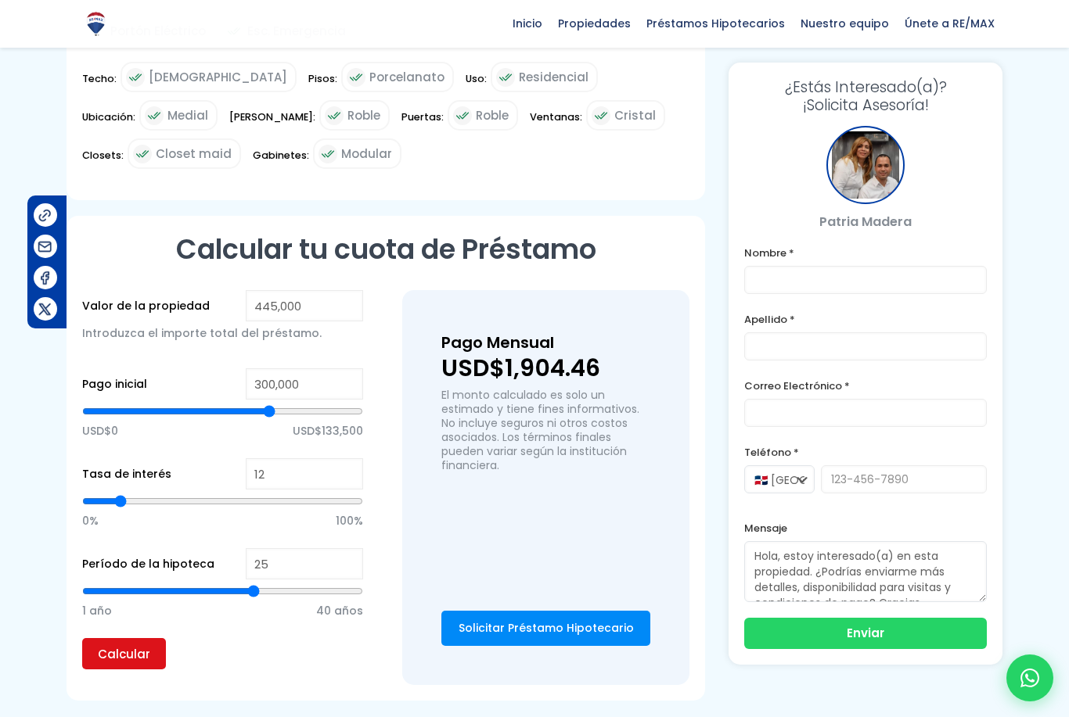
type input "24"
type input "23"
type input "22"
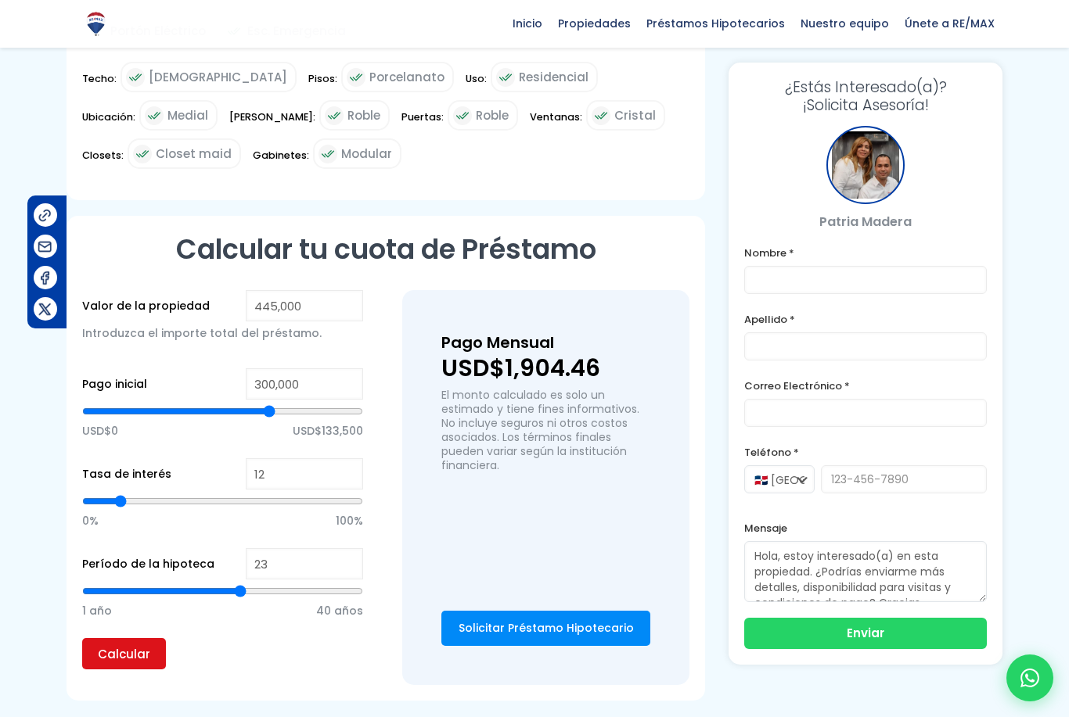
type input "22"
type input "21"
type input "20"
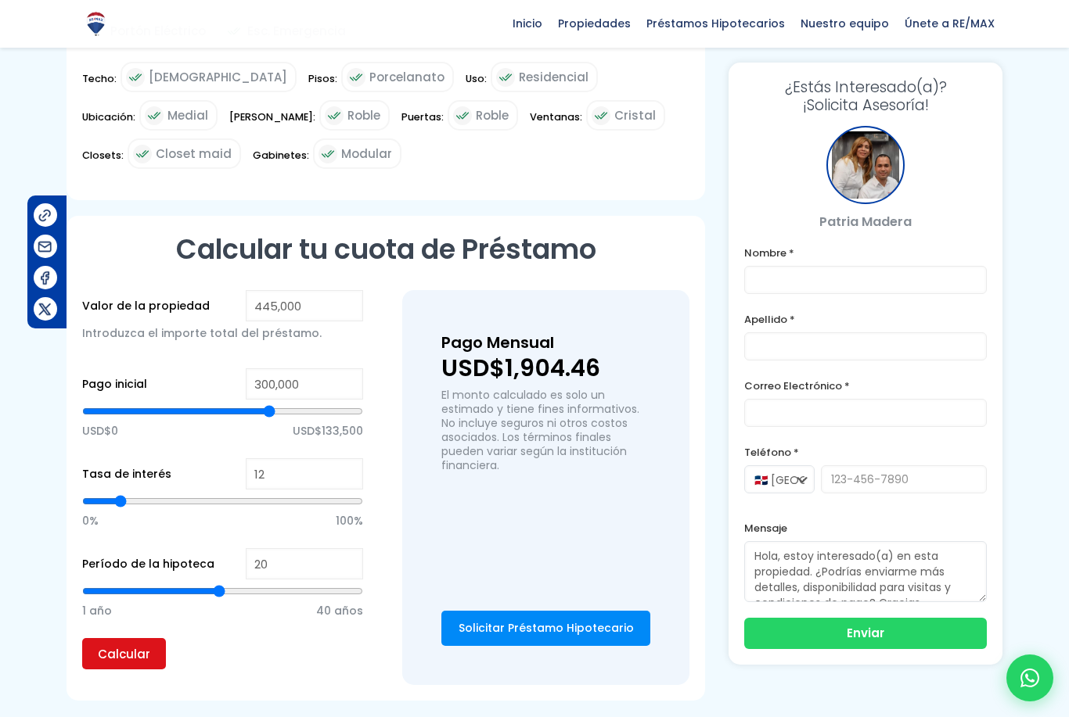
click at [143, 670] on input "Calcular" at bounding box center [124, 653] width 84 height 31
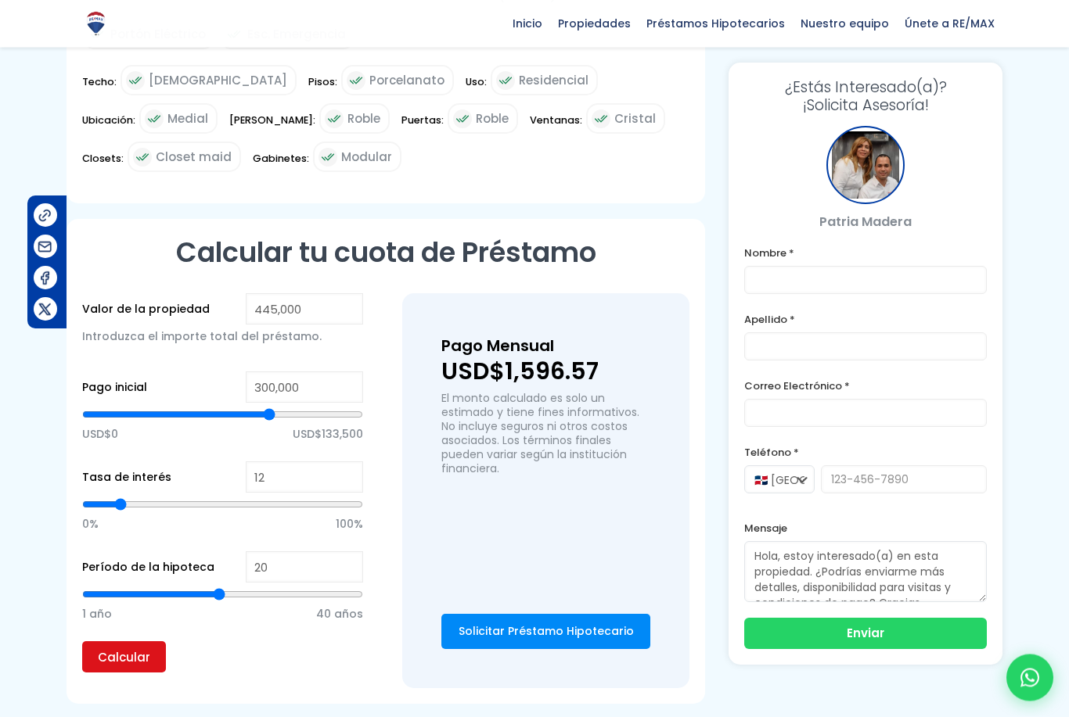
scroll to position [1069, 0]
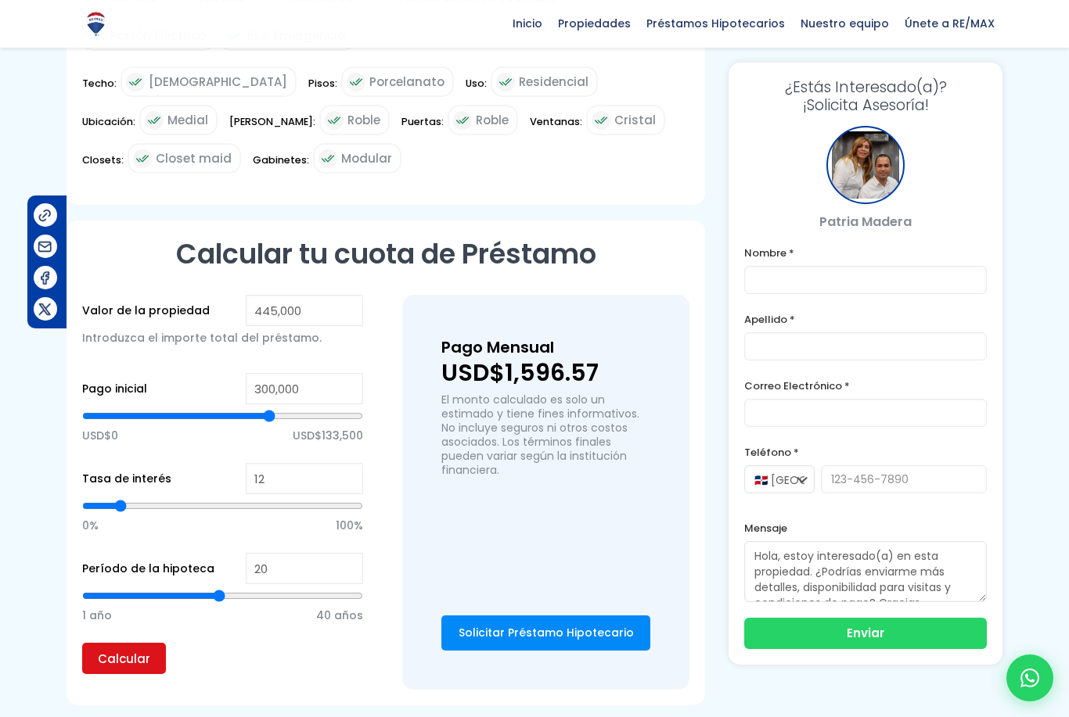
type input "19"
type input "18"
type input "17"
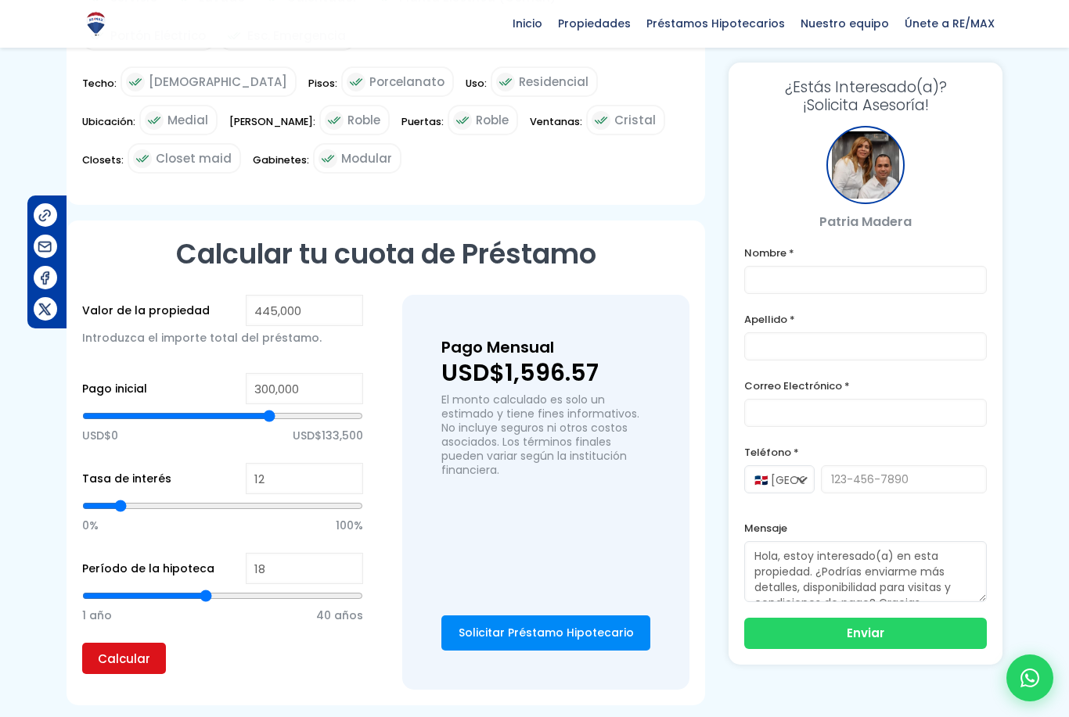
type input "17"
type input "16"
type input "15"
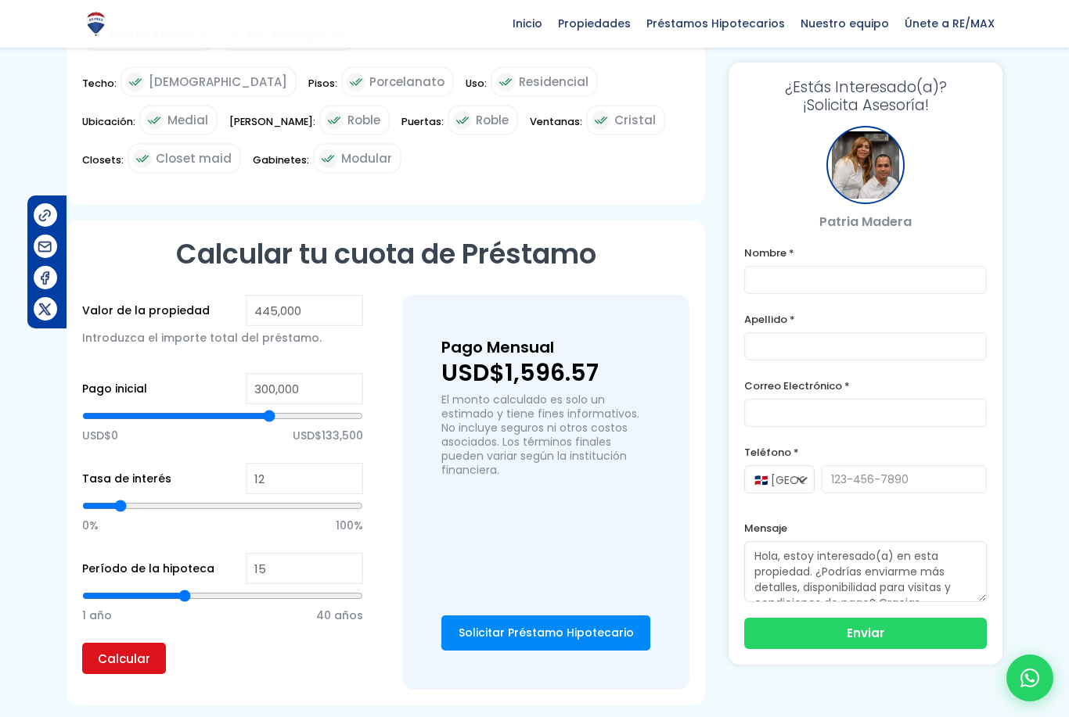
type input "14"
type input "13"
type input "12"
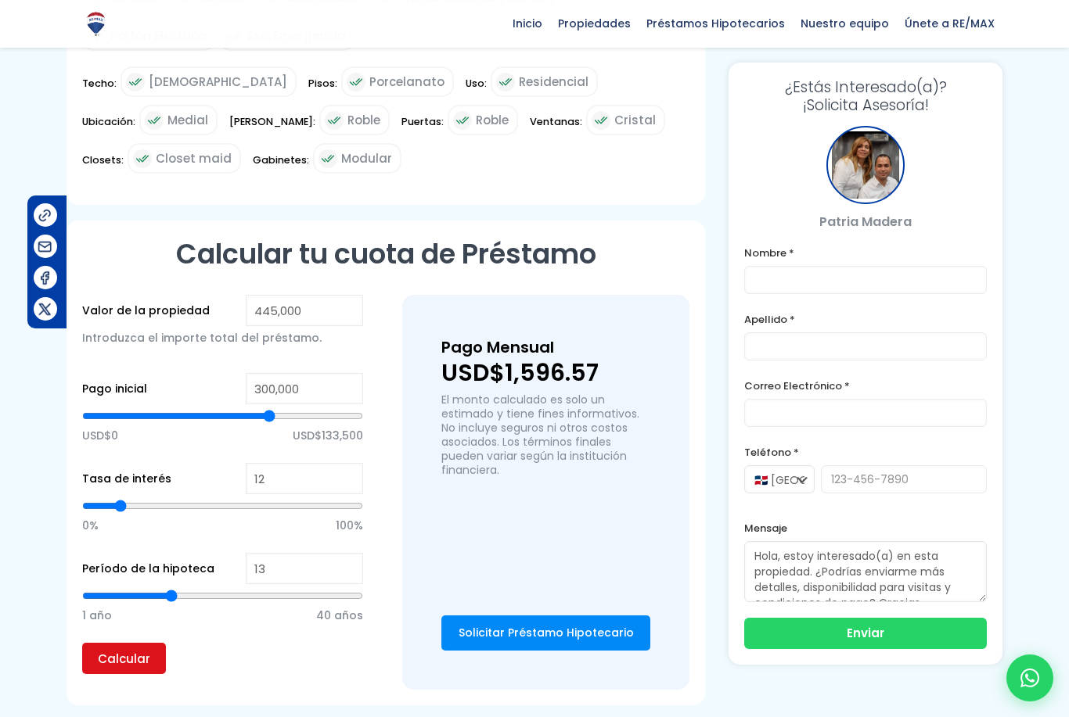
type input "12"
type input "11"
type input "10"
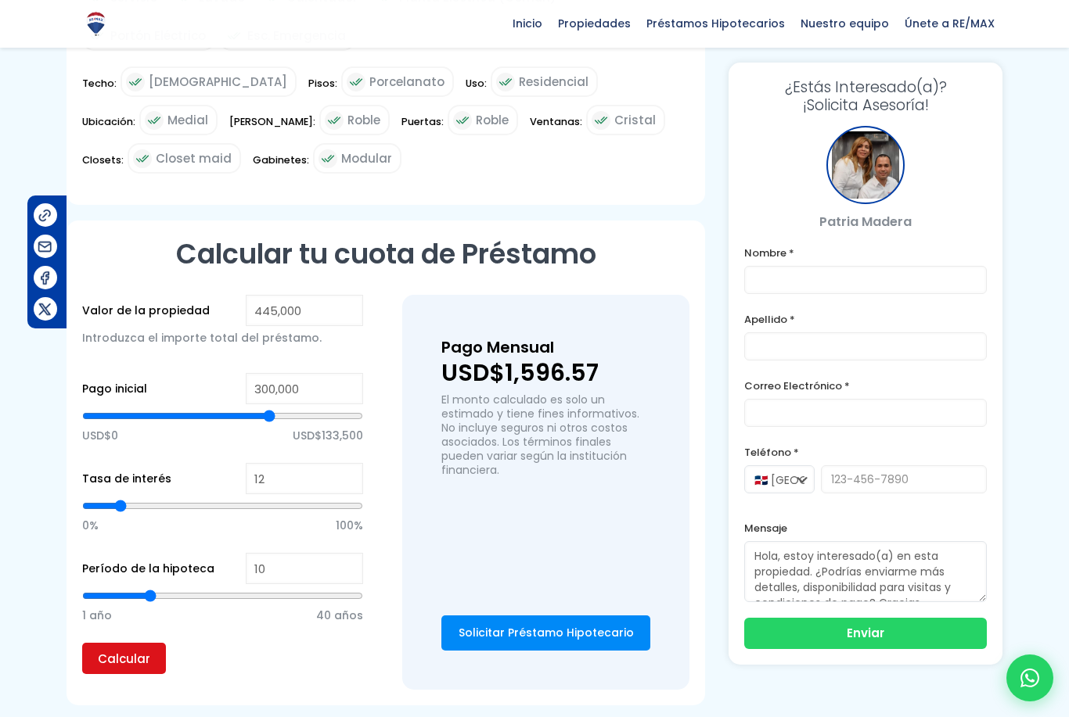
type input "9"
type input "8"
type input "9"
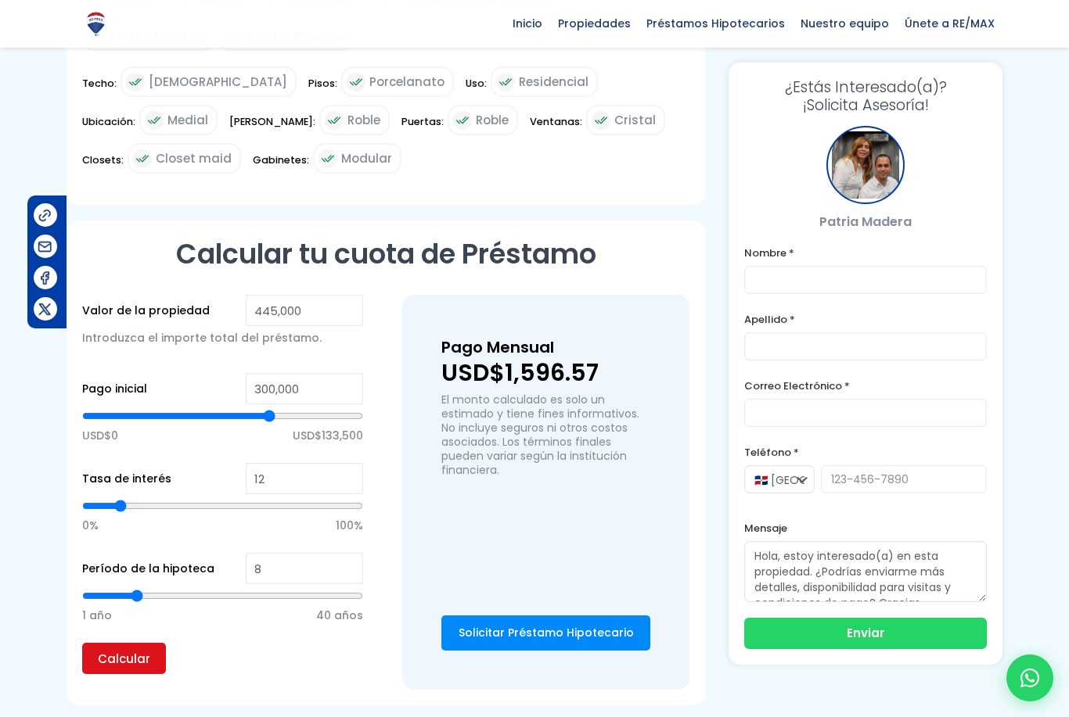
type input "9"
type input "10"
click at [138, 672] on input "Calcular" at bounding box center [124, 658] width 84 height 31
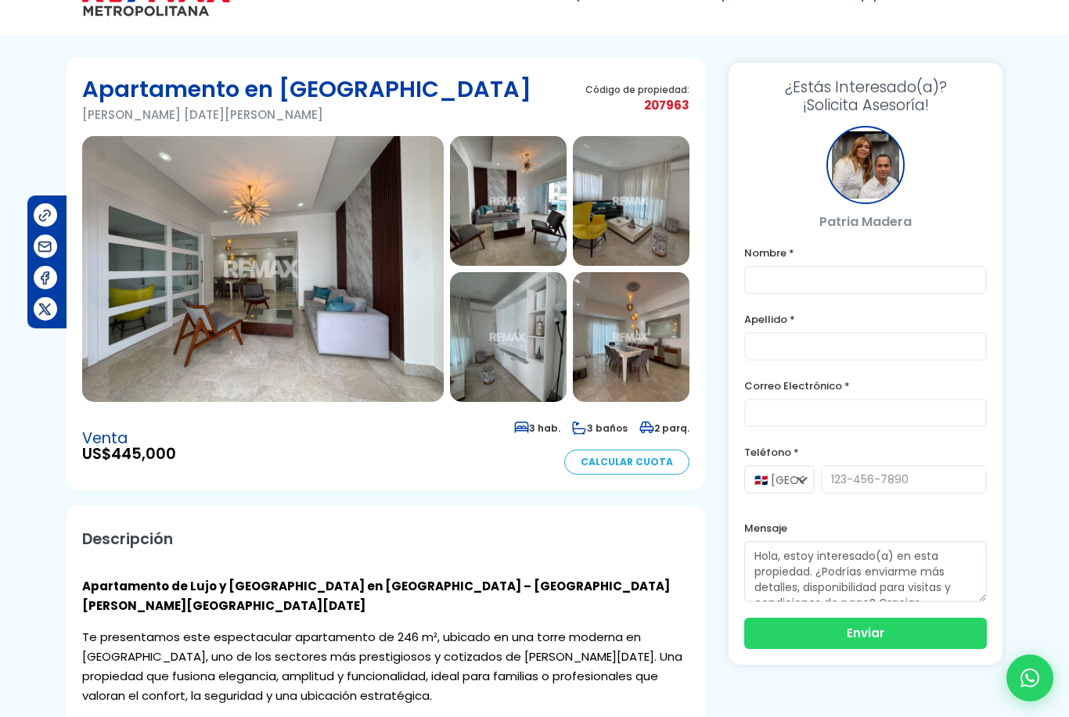
scroll to position [0, 0]
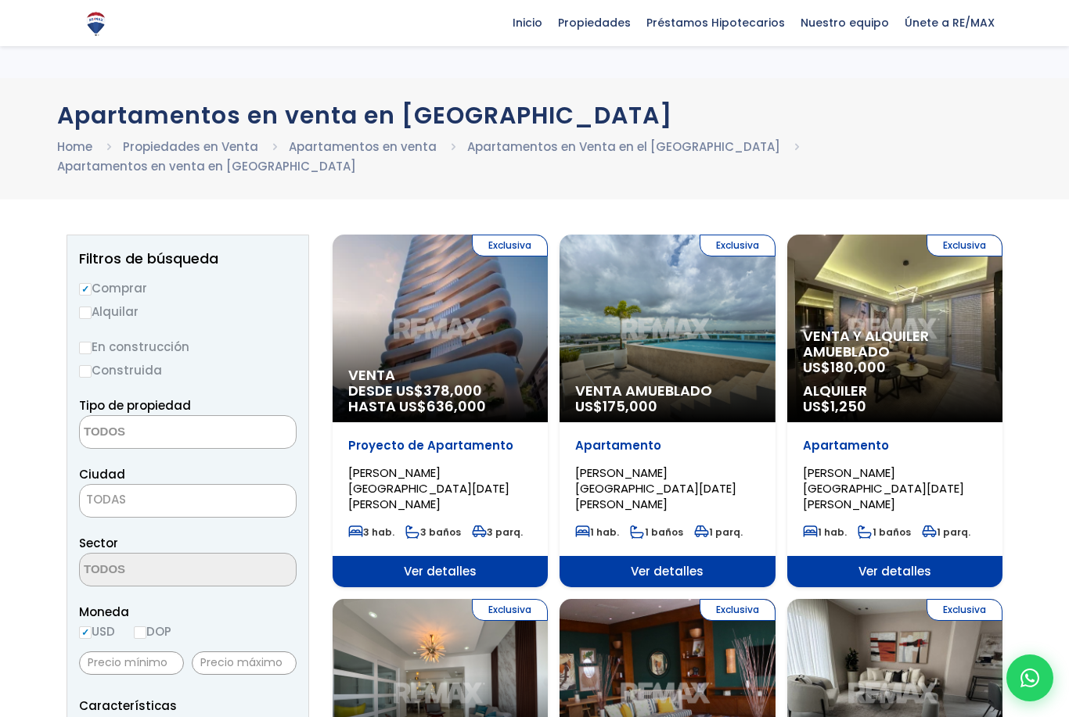
select select
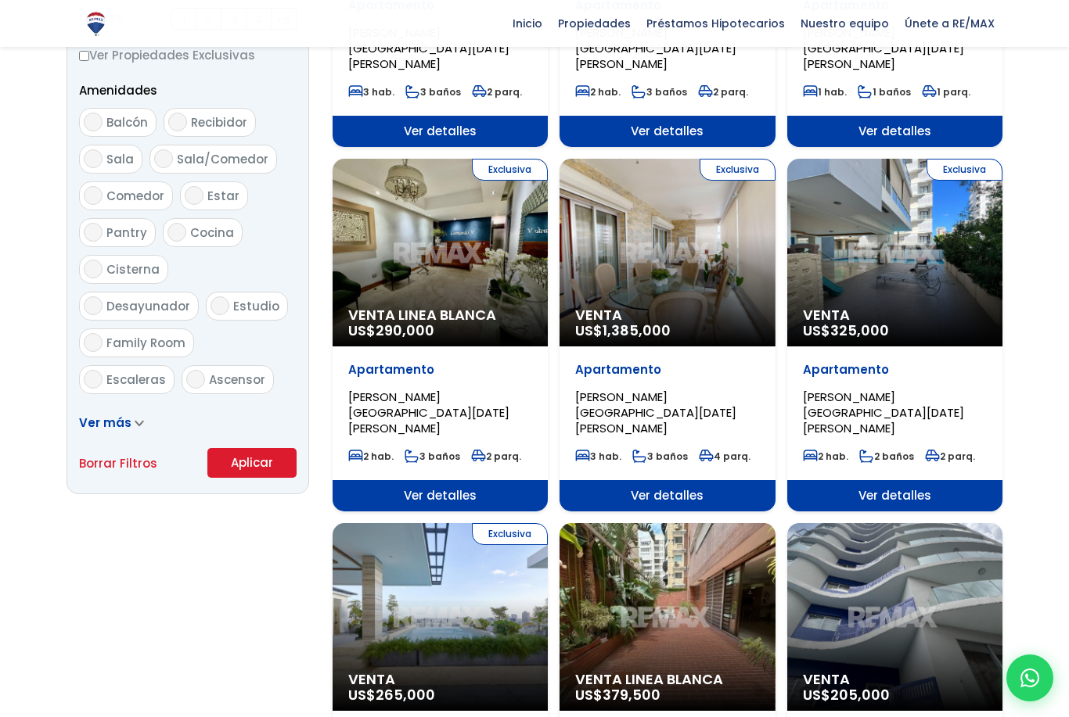
scroll to position [715, 0]
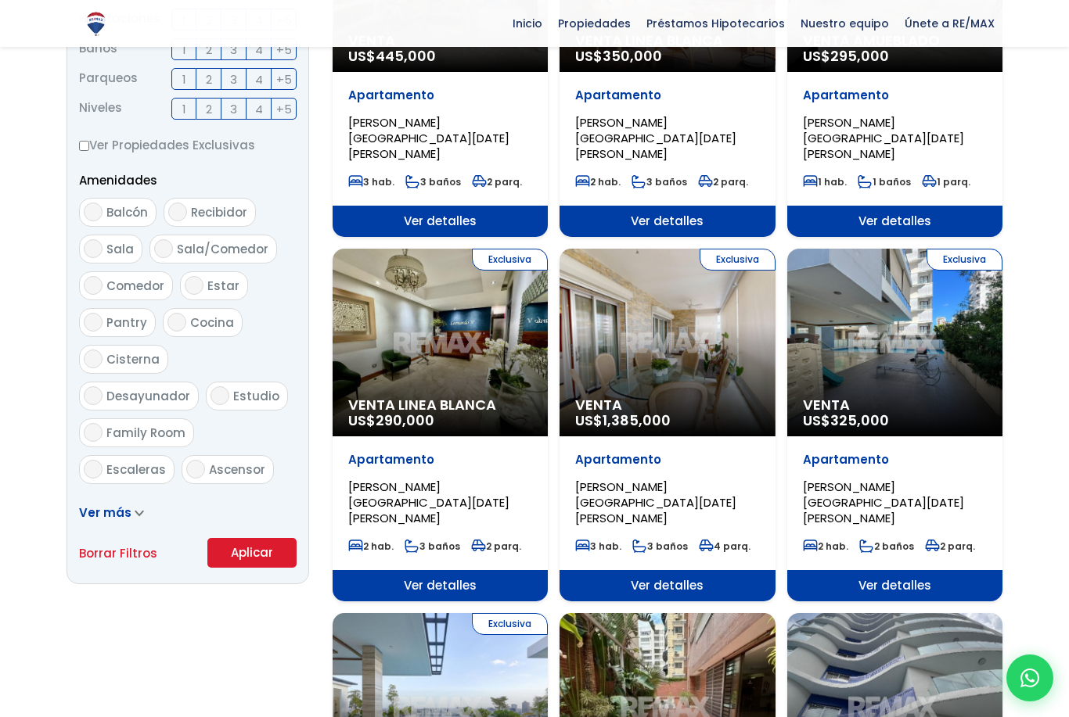
click at [655, 346] on div "Exclusiva Venta US$ 1,385,000" at bounding box center [666, 343] width 215 height 188
click at [682, 311] on div "Exclusiva Venta US$ 1,385,000" at bounding box center [666, 343] width 215 height 188
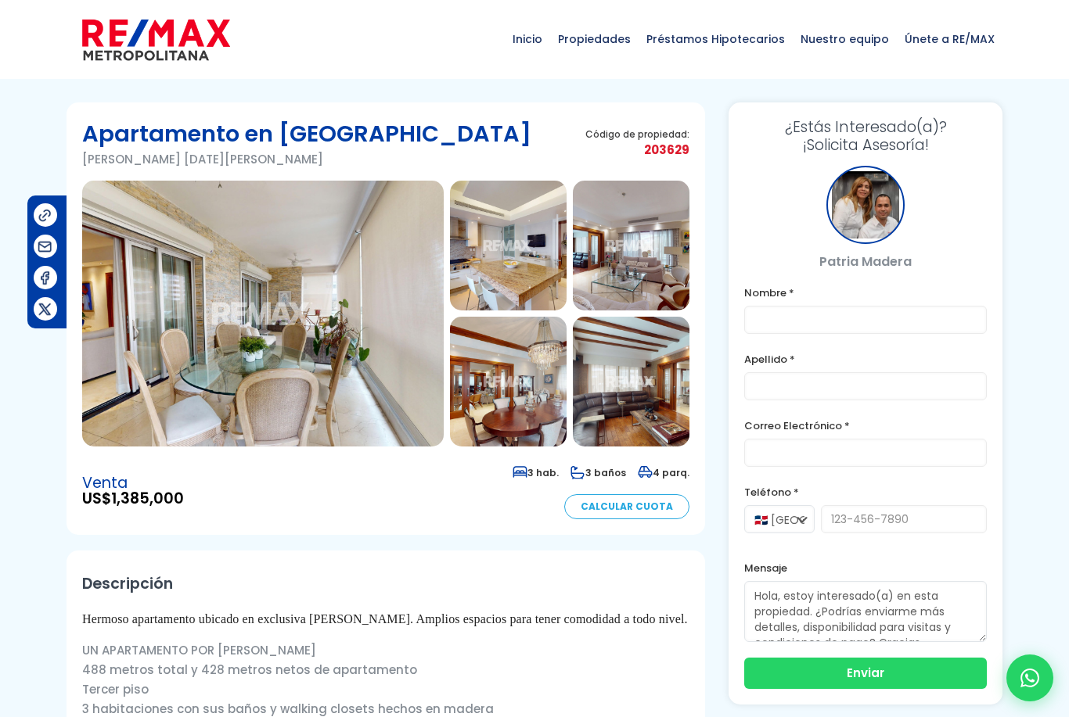
click at [427, 400] on img at bounding box center [262, 314] width 361 height 266
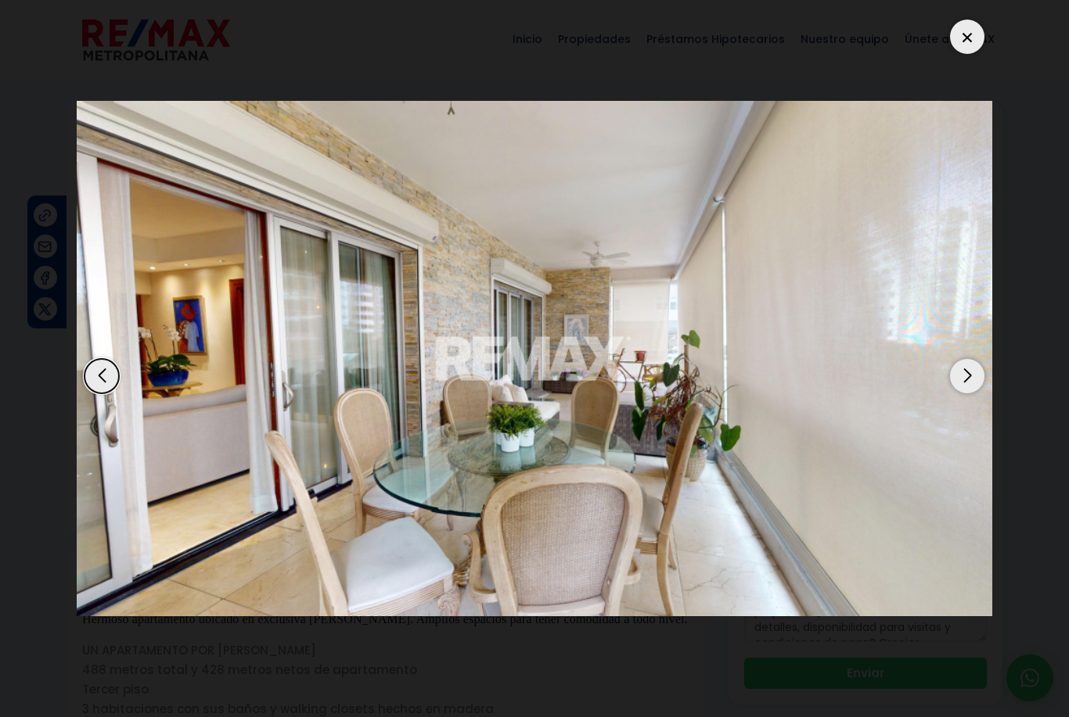
click at [967, 377] on div "Next slide" at bounding box center [967, 376] width 34 height 34
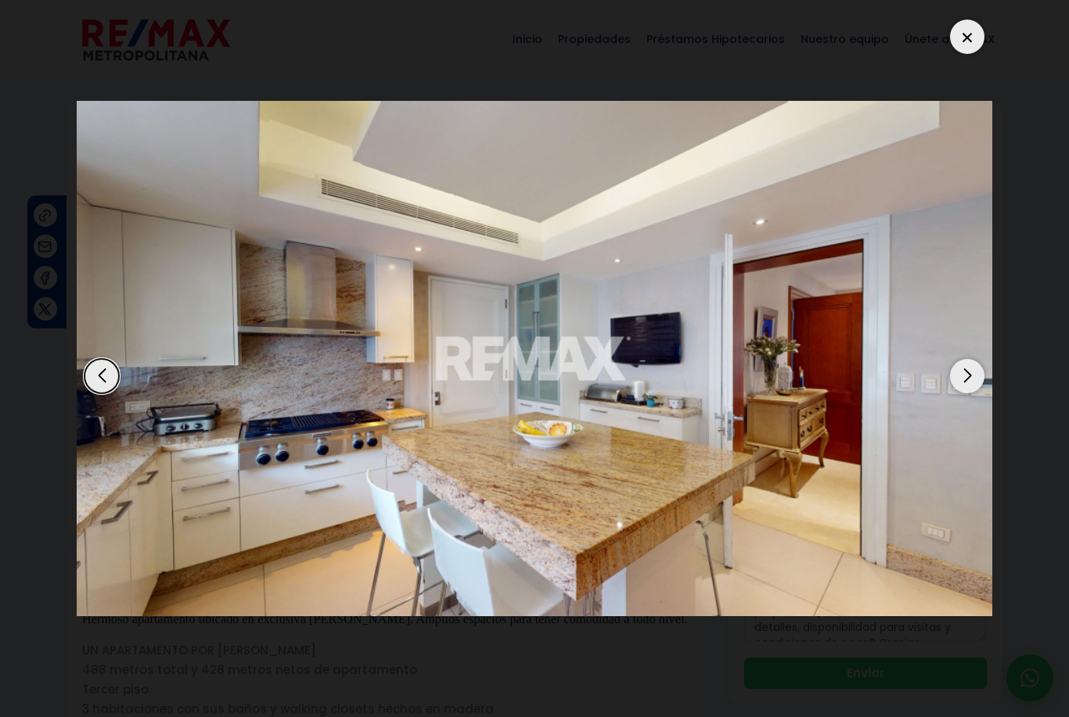
click at [971, 379] on div "Next slide" at bounding box center [967, 376] width 34 height 34
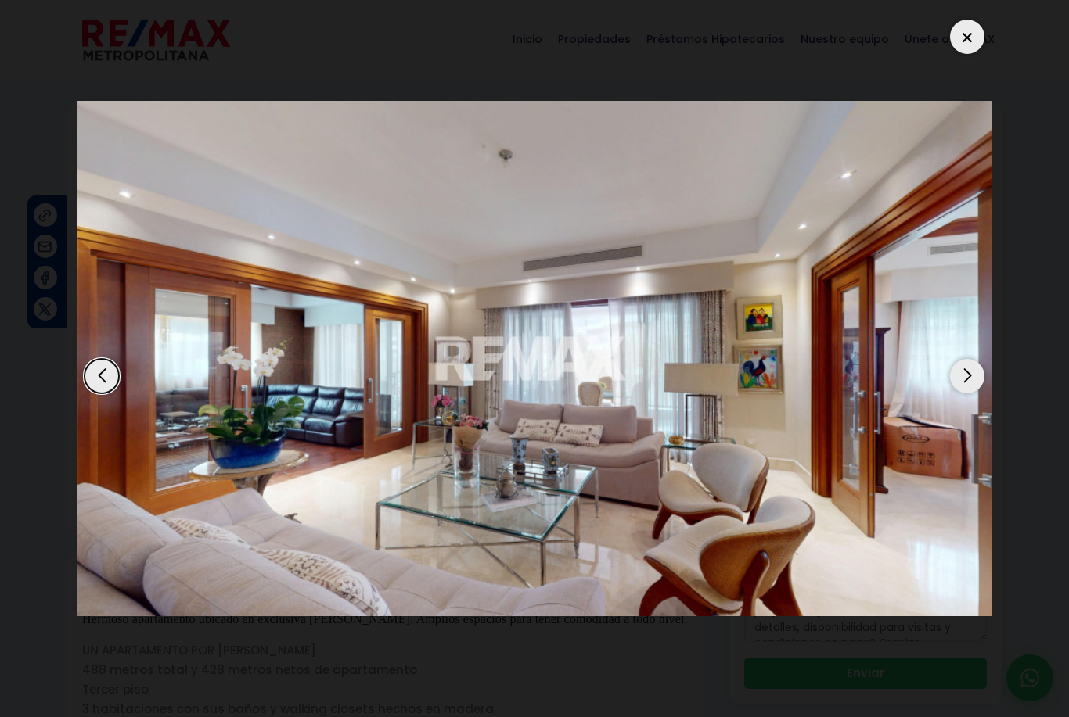
click at [971, 381] on div "Next slide" at bounding box center [967, 376] width 34 height 34
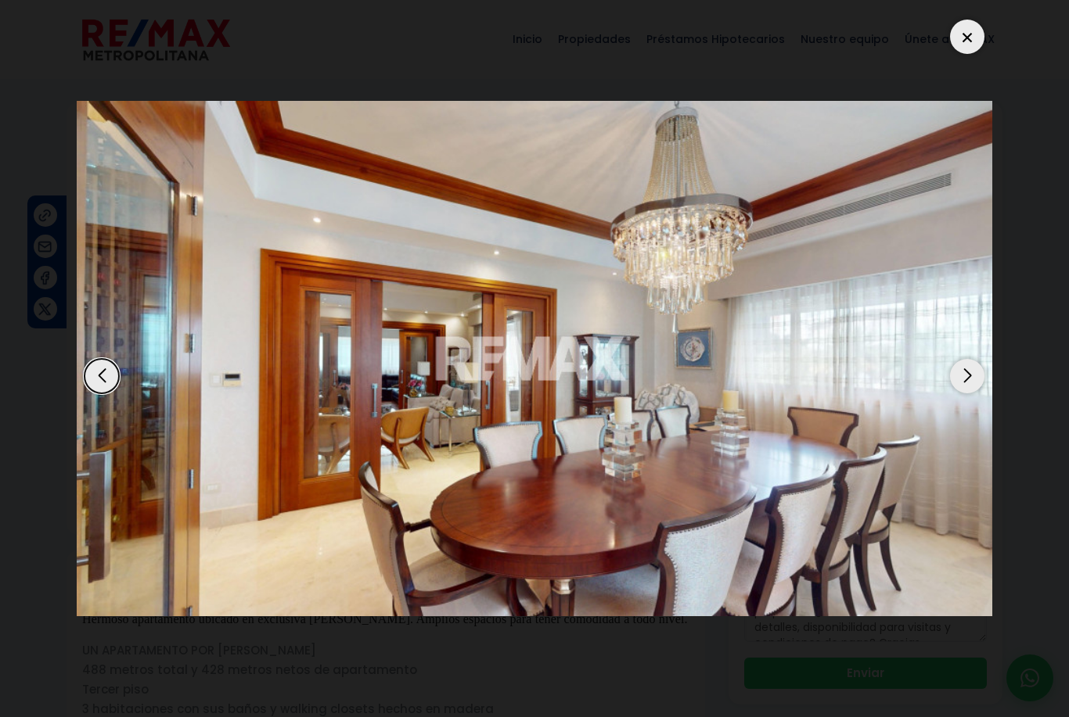
click at [969, 381] on div "Next slide" at bounding box center [967, 376] width 34 height 34
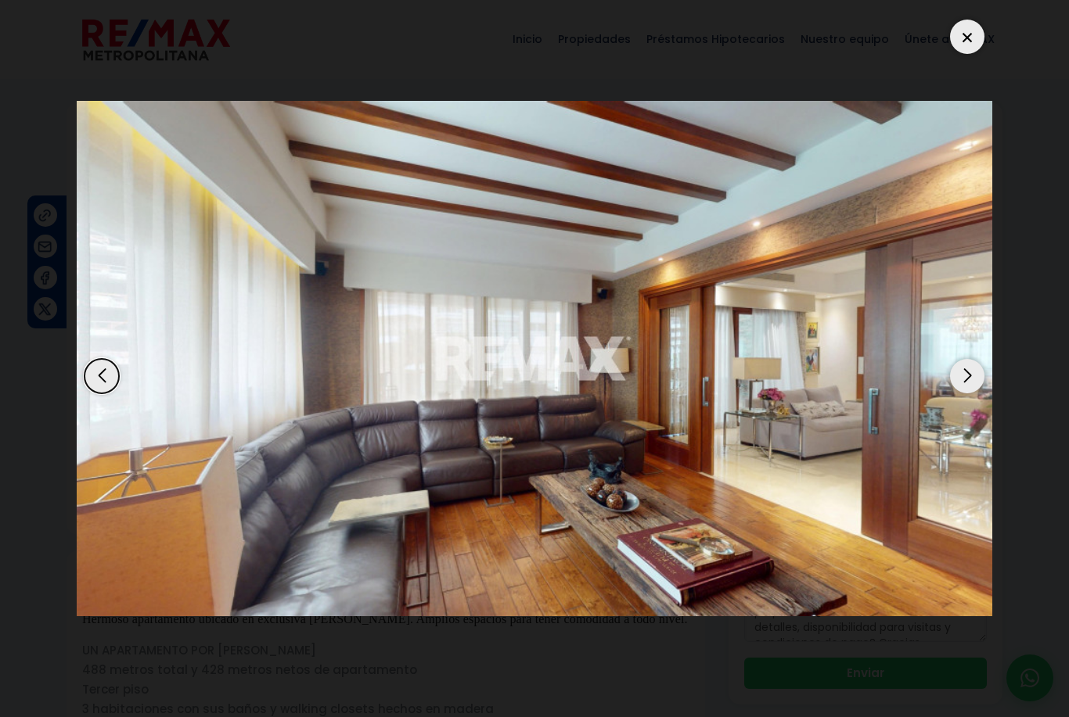
click at [970, 381] on div "Next slide" at bounding box center [967, 376] width 34 height 34
click at [983, 379] on div "Next slide" at bounding box center [967, 376] width 34 height 34
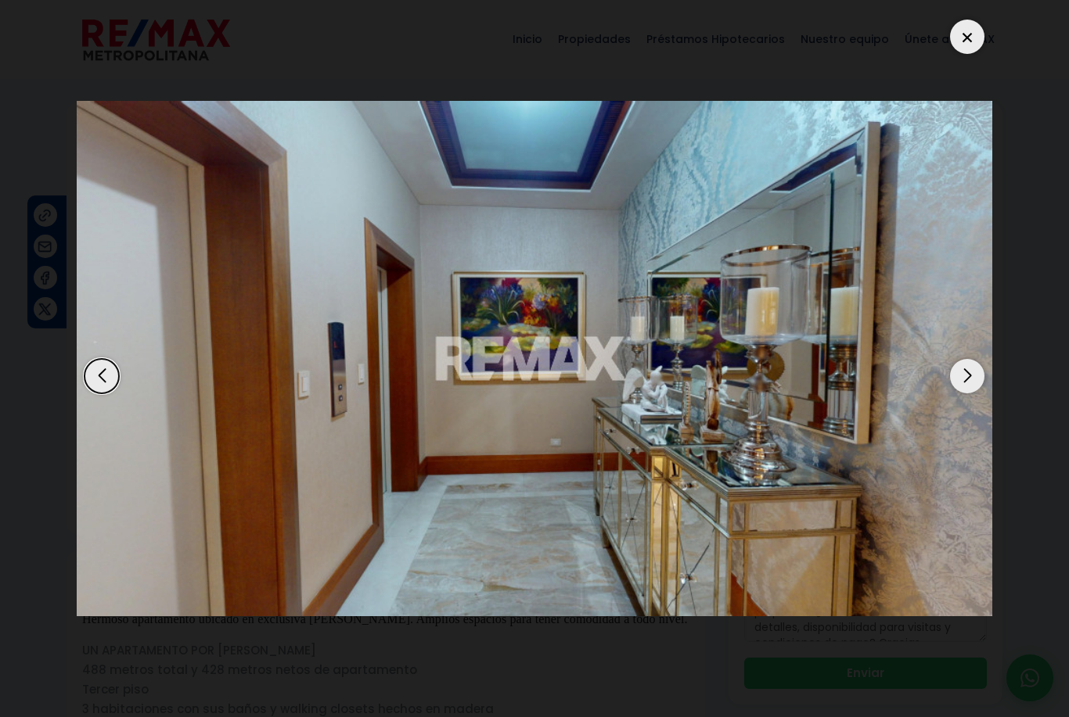
click at [968, 377] on div "Next slide" at bounding box center [967, 376] width 34 height 34
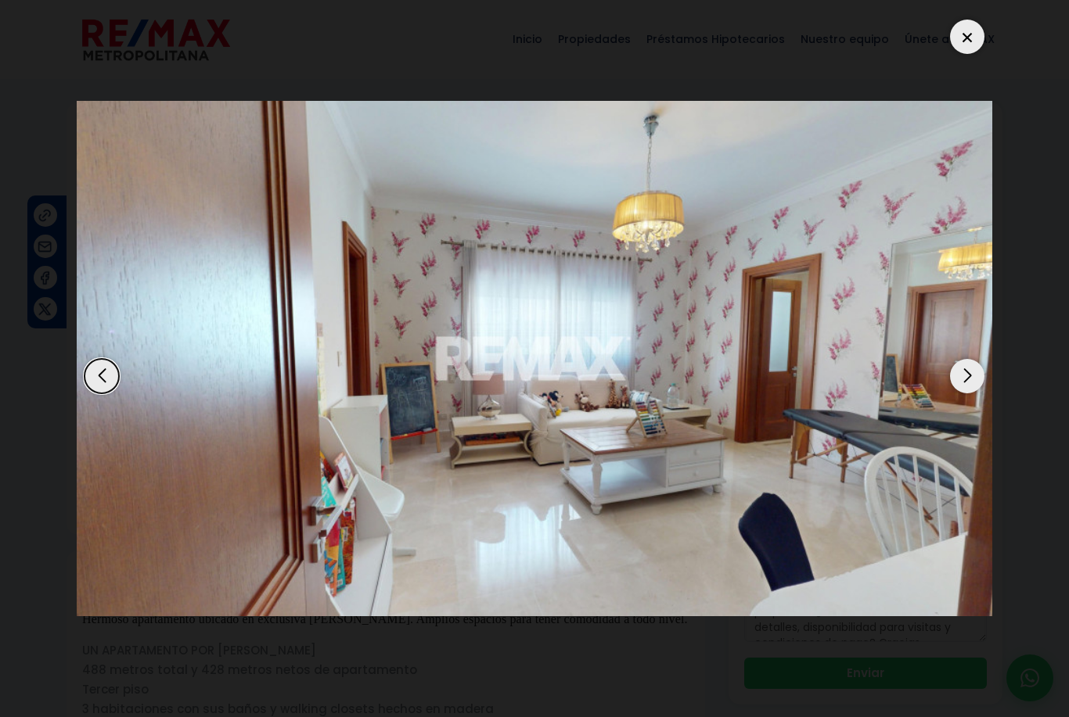
click at [967, 373] on div "Next slide" at bounding box center [967, 376] width 34 height 34
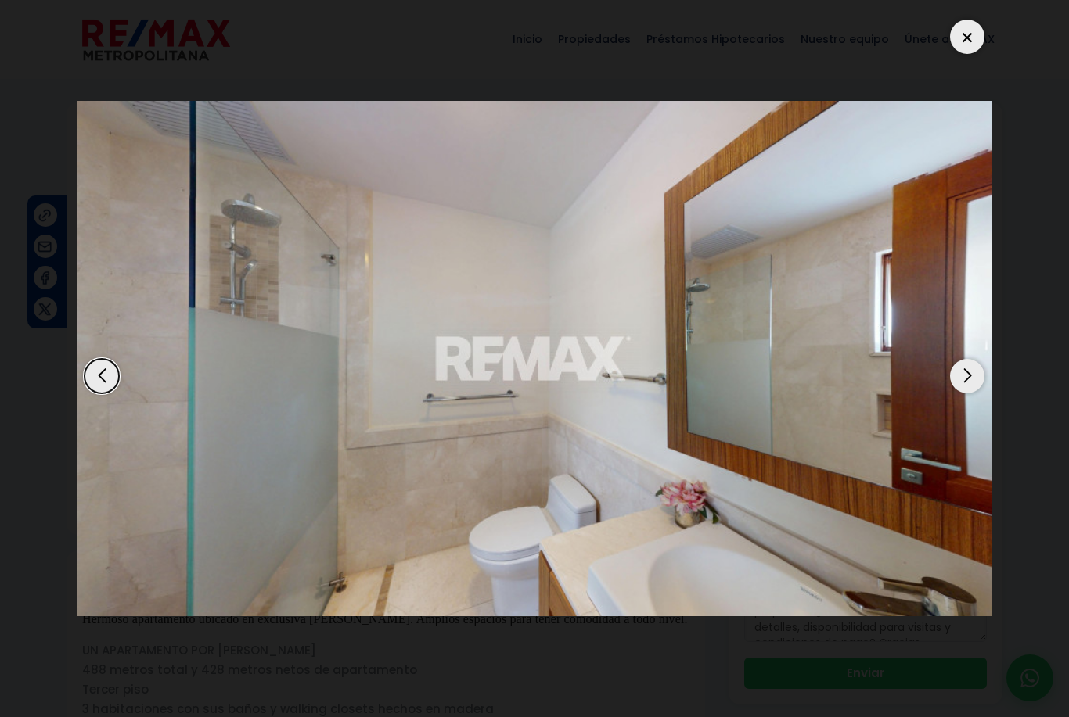
click at [963, 375] on div "Next slide" at bounding box center [967, 376] width 34 height 34
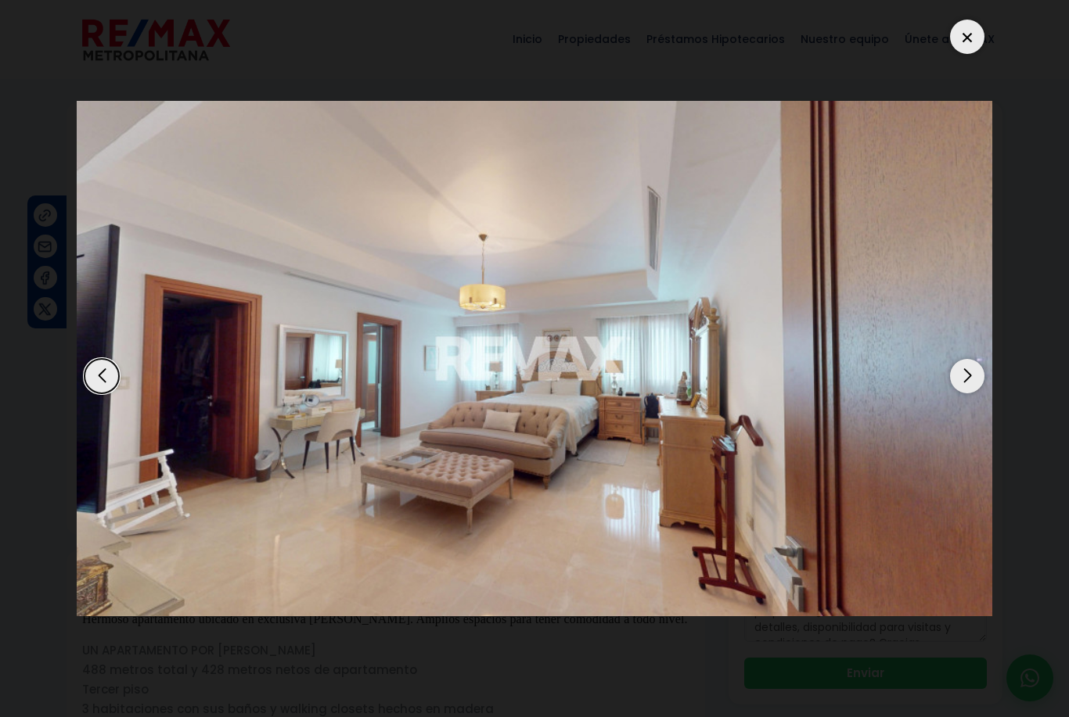
click at [961, 376] on div "Next slide" at bounding box center [967, 376] width 34 height 34
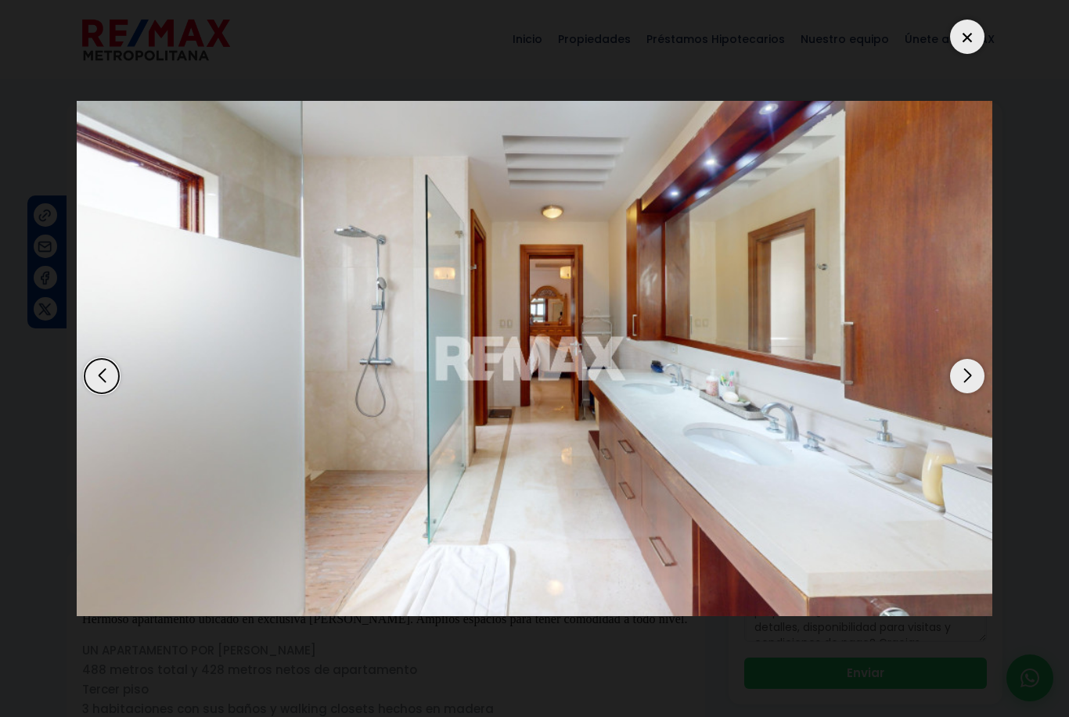
click at [962, 375] on div "Next slide" at bounding box center [967, 376] width 34 height 34
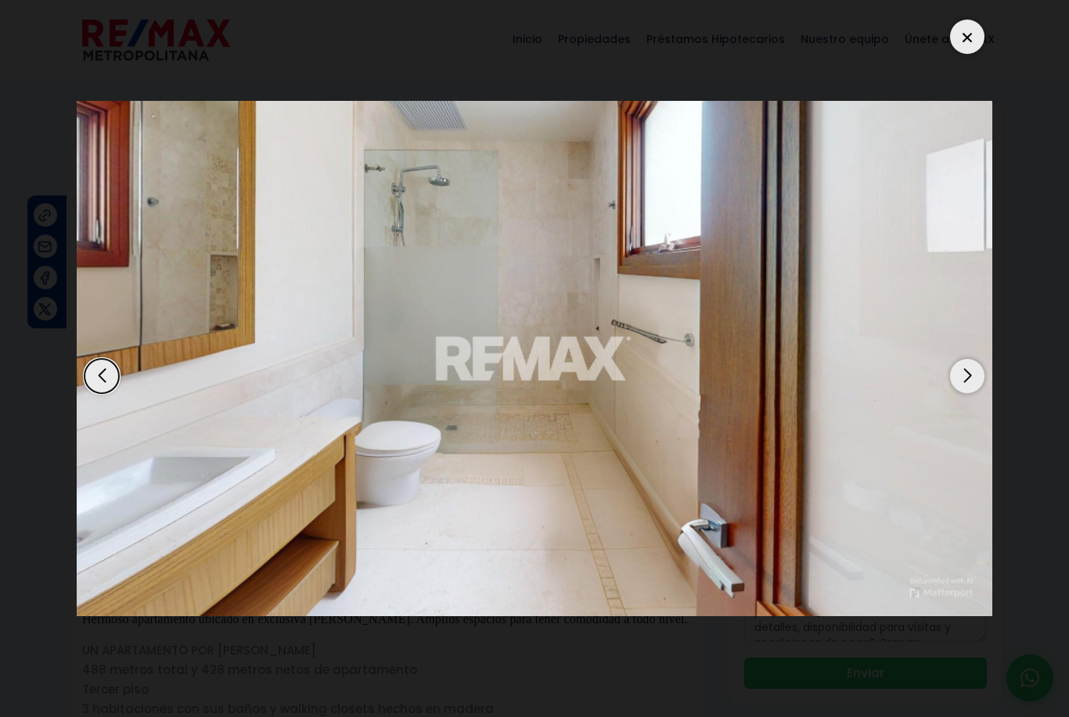
click at [964, 373] on div "Next slide" at bounding box center [967, 376] width 34 height 34
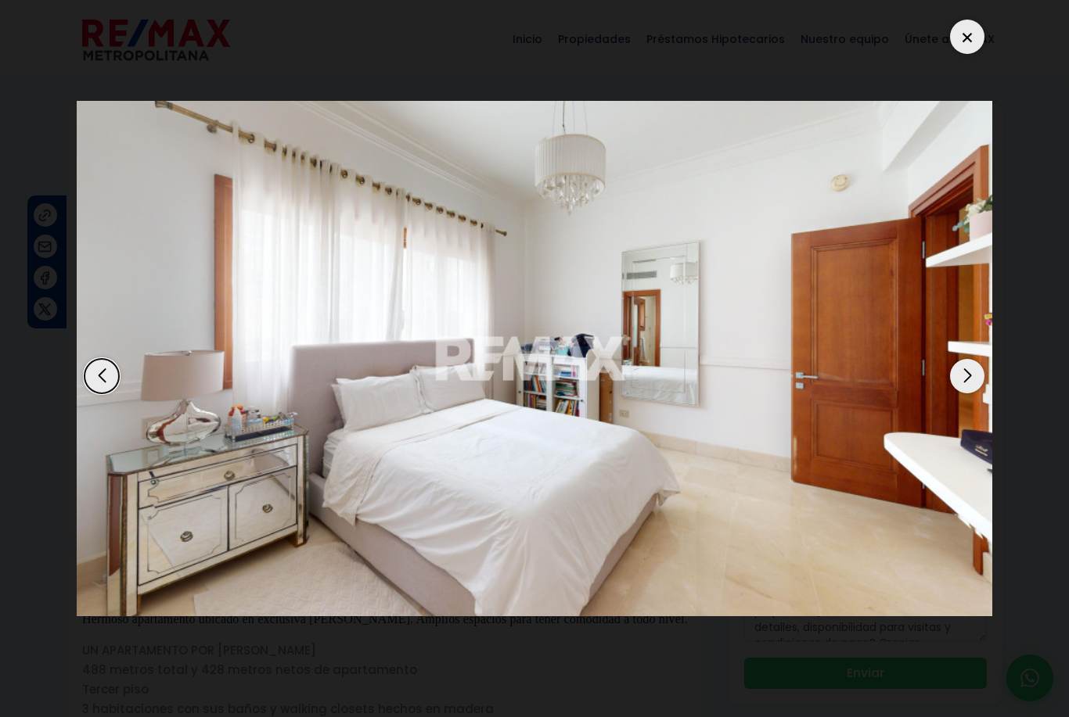
click at [967, 372] on div "Next slide" at bounding box center [967, 376] width 34 height 34
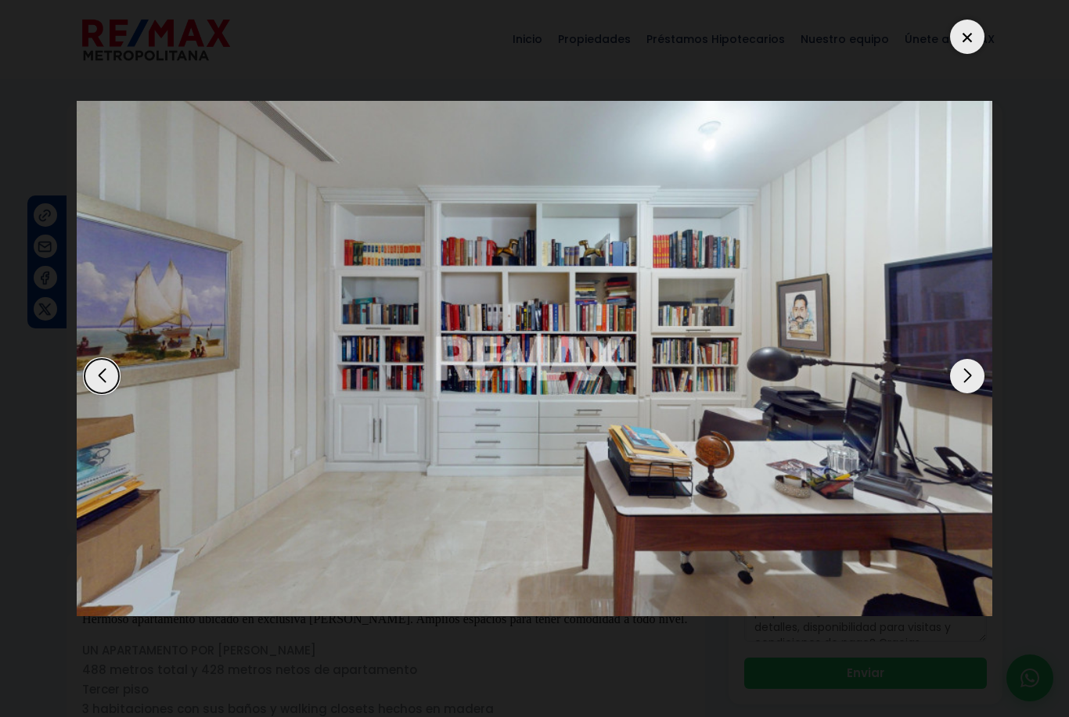
click at [965, 373] on div "Next slide" at bounding box center [967, 376] width 34 height 34
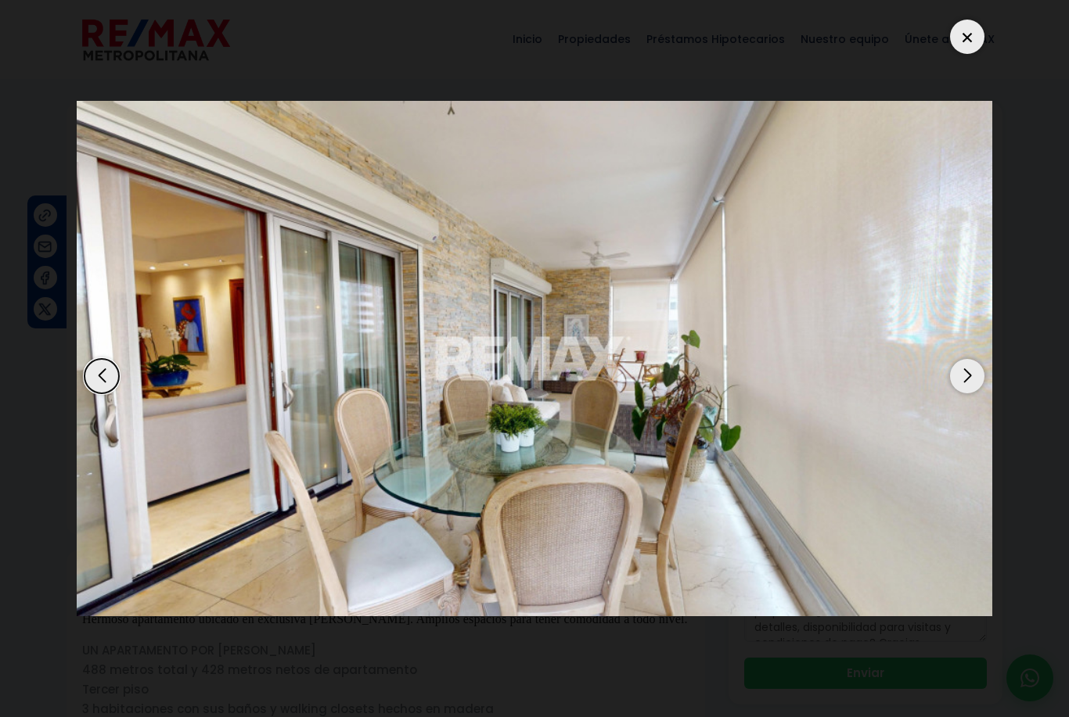
click at [970, 372] on div "Next slide" at bounding box center [967, 376] width 34 height 34
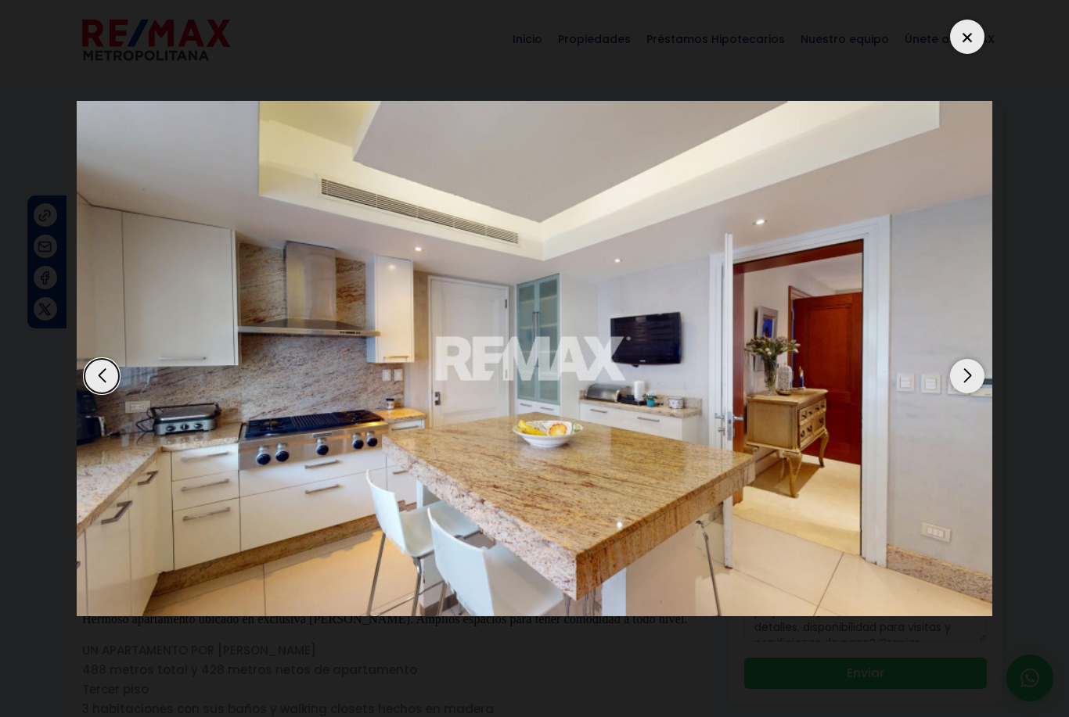
click at [975, 368] on div "Next slide" at bounding box center [967, 376] width 34 height 34
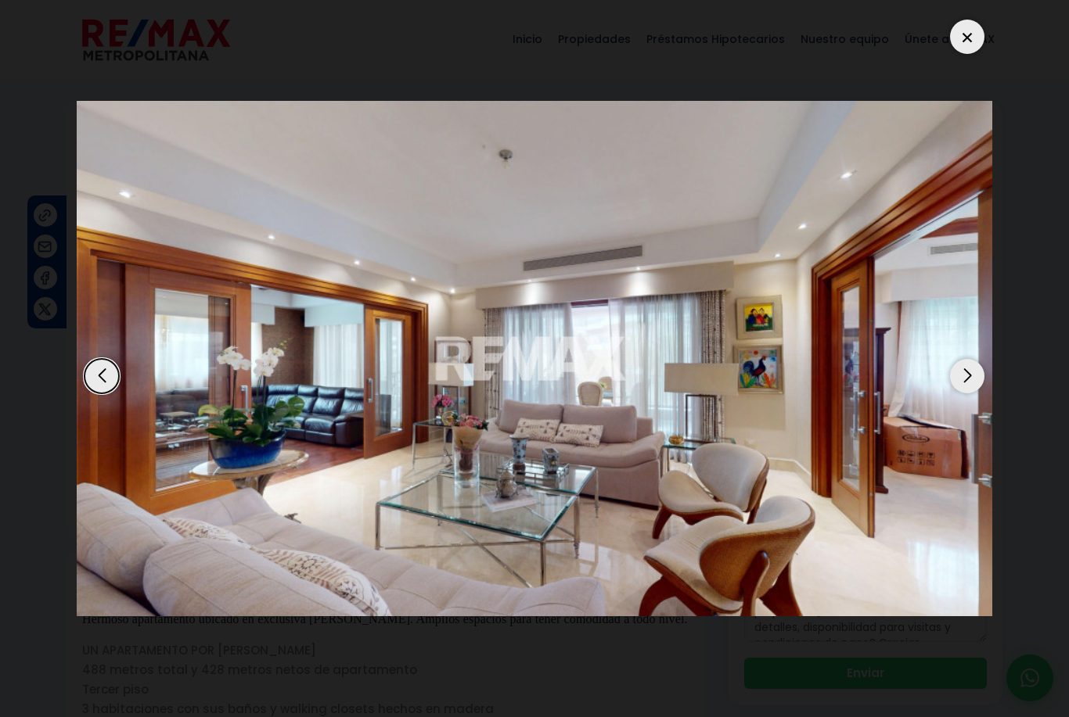
click at [961, 375] on div "Next slide" at bounding box center [967, 376] width 34 height 34
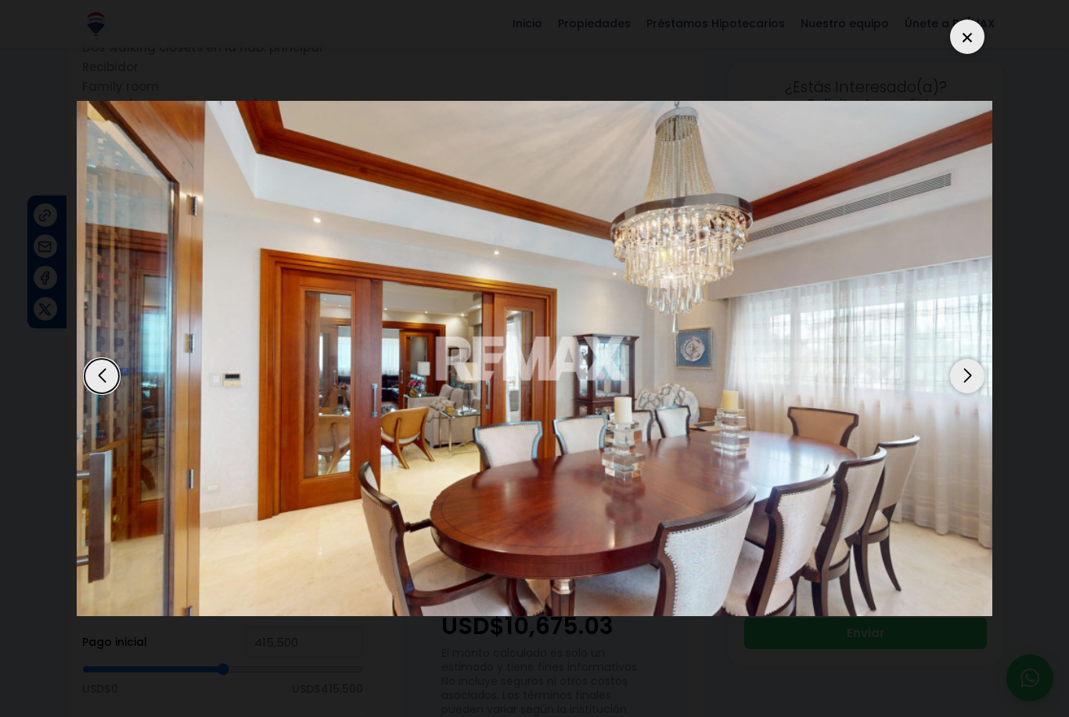
scroll to position [674, 0]
click at [977, 40] on div at bounding box center [967, 37] width 34 height 34
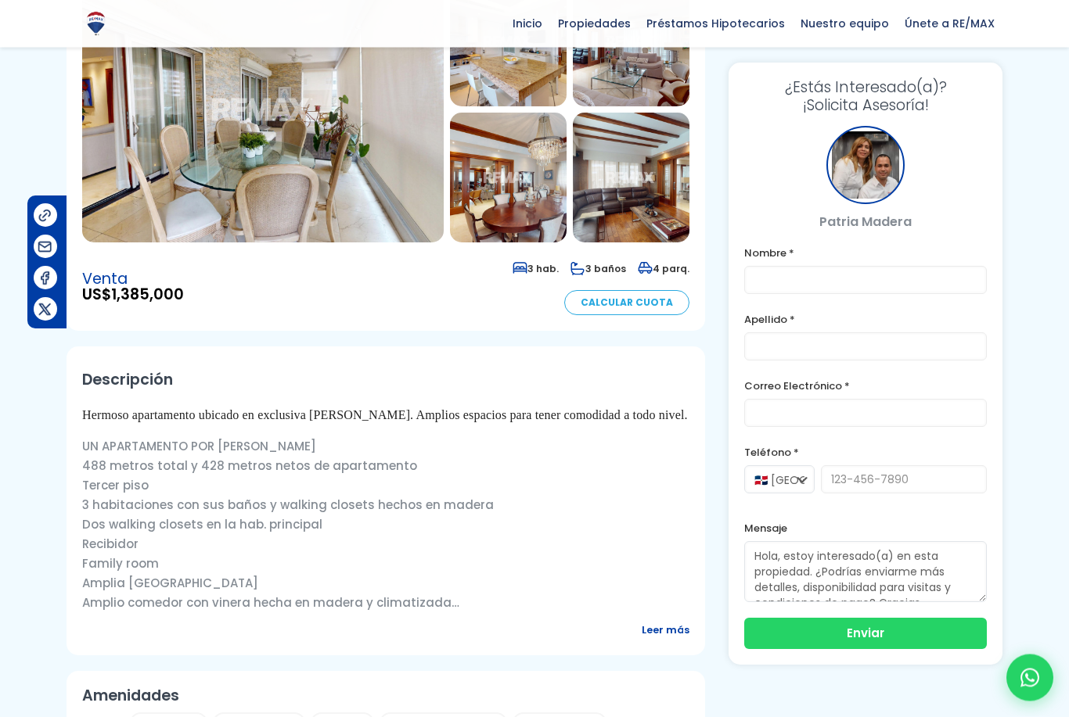
scroll to position [0, 0]
